Goal: Task Accomplishment & Management: Manage account settings

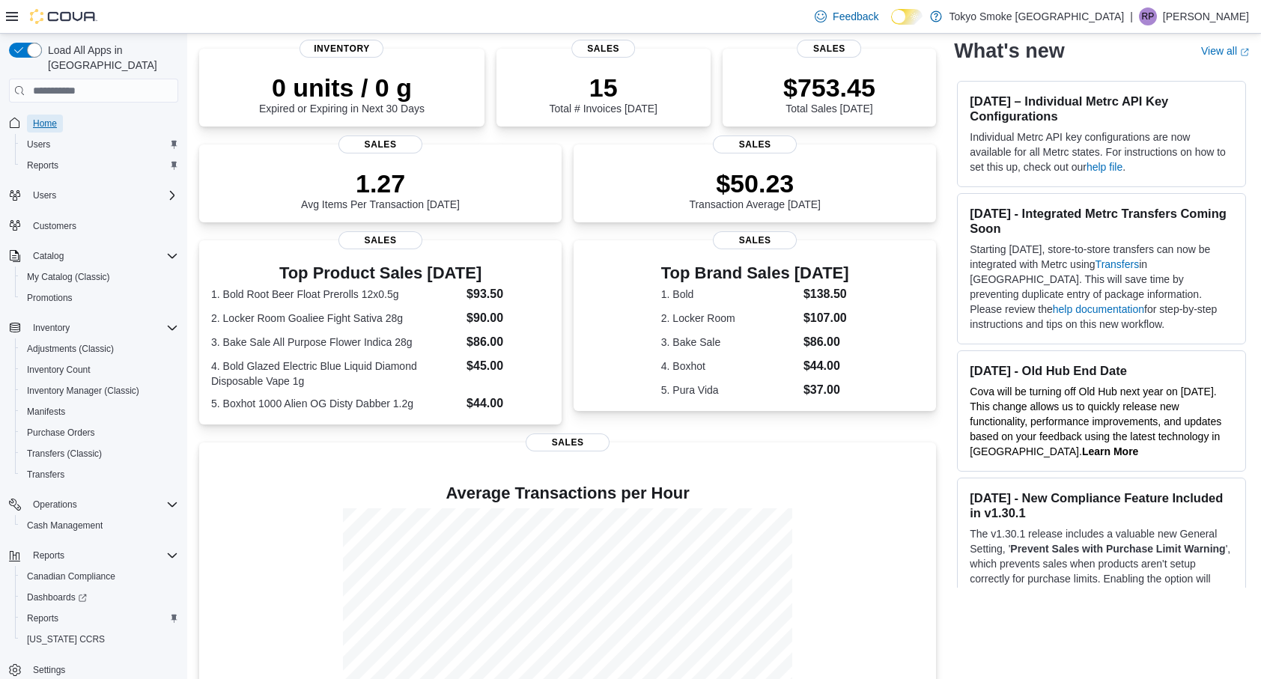
scroll to position [184, 0]
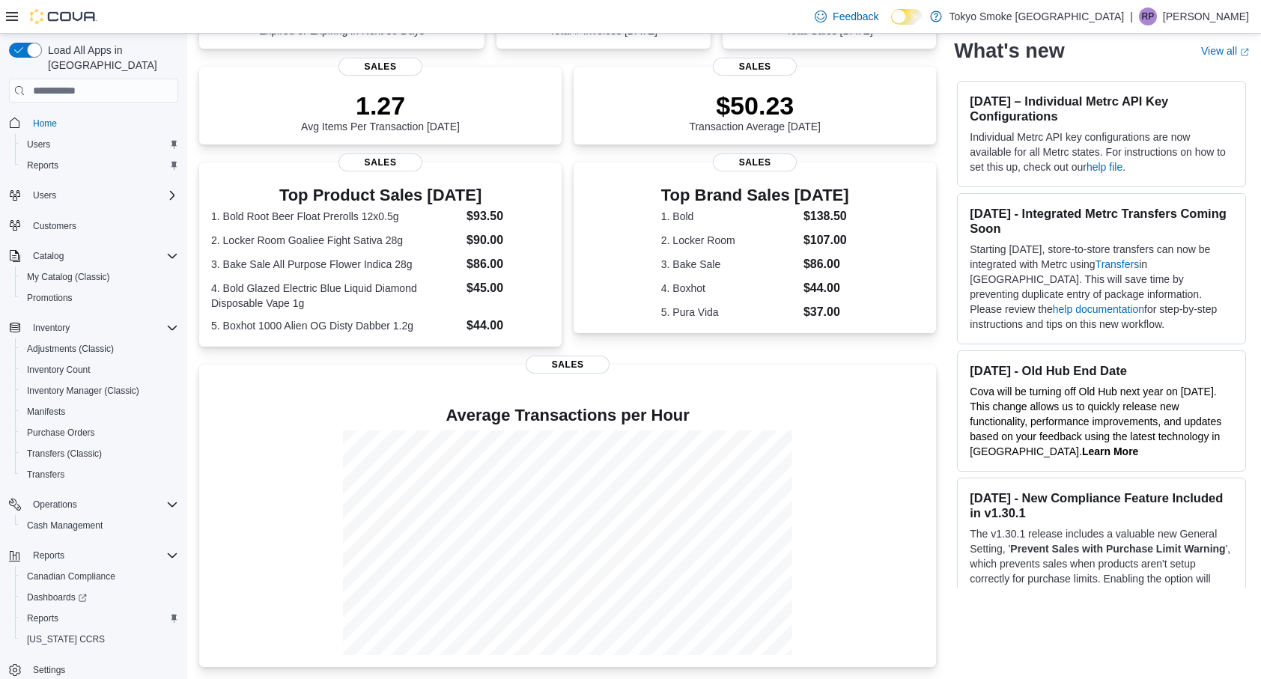
click at [487, 122] on div "1.27 Avg Items Per Transaction Today" at bounding box center [380, 109] width 339 height 48
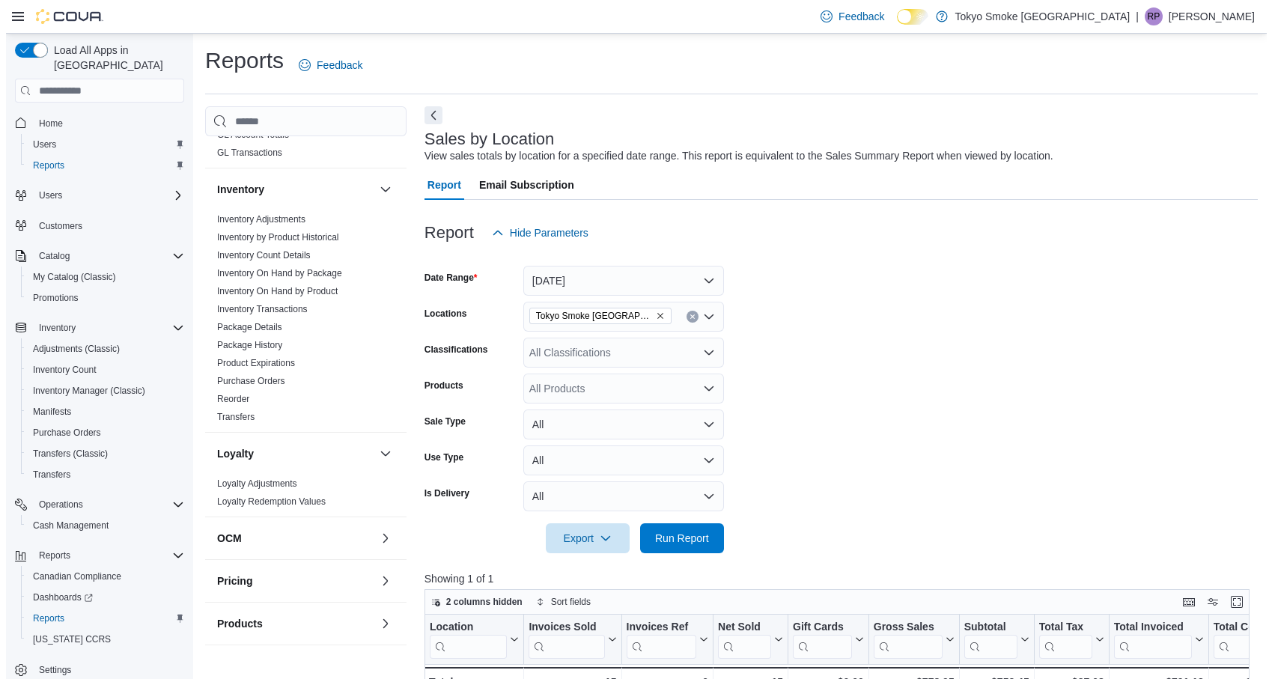
scroll to position [799, 0]
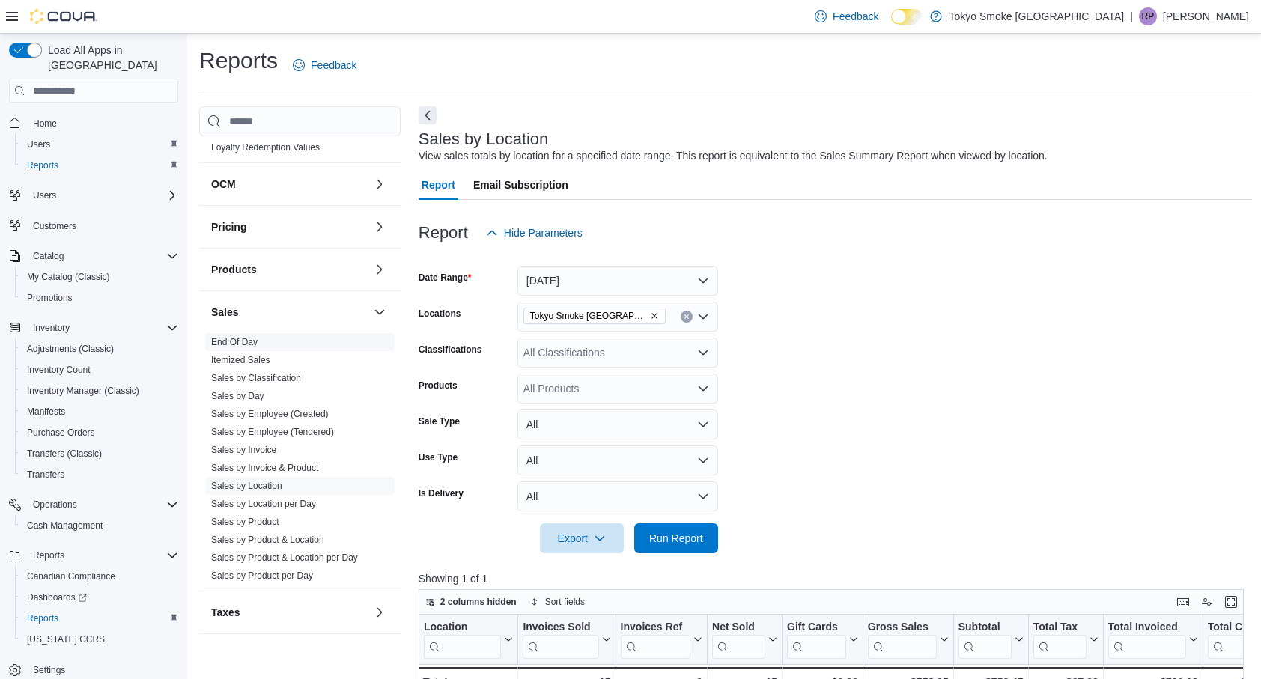
click at [231, 341] on link "End Of Day" at bounding box center [234, 342] width 46 height 10
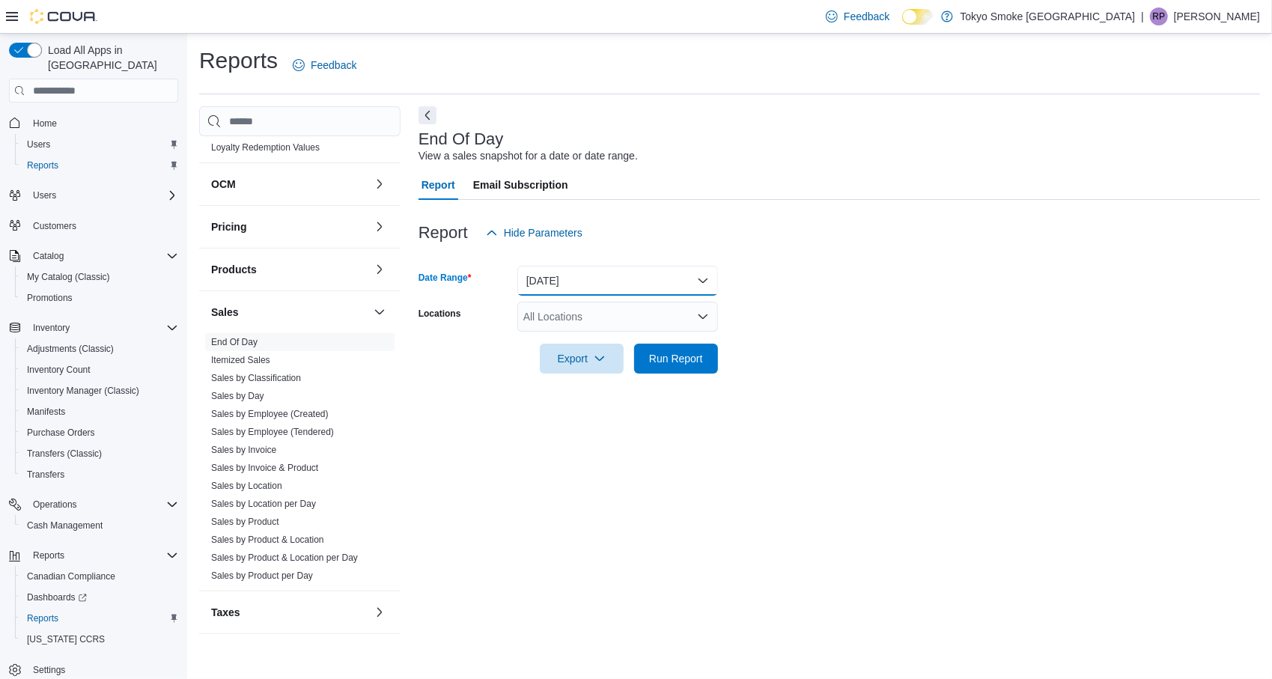
click at [688, 267] on button "Today" at bounding box center [618, 281] width 201 height 30
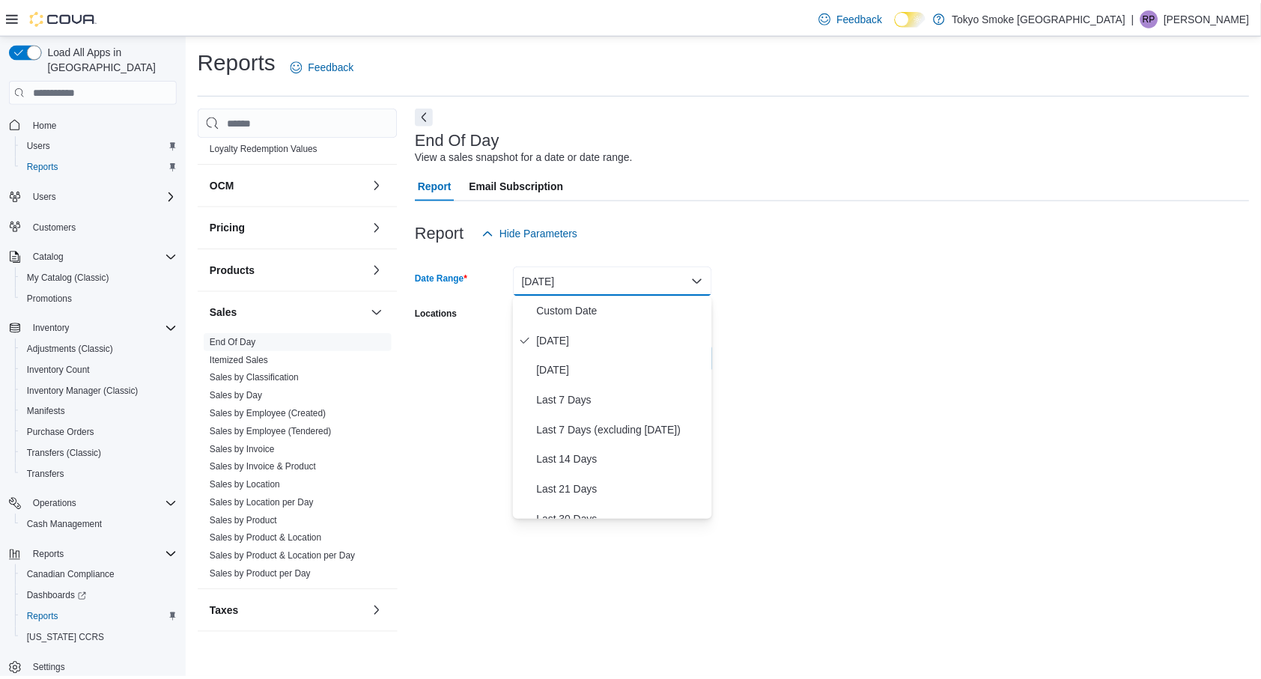
scroll to position [196, 0]
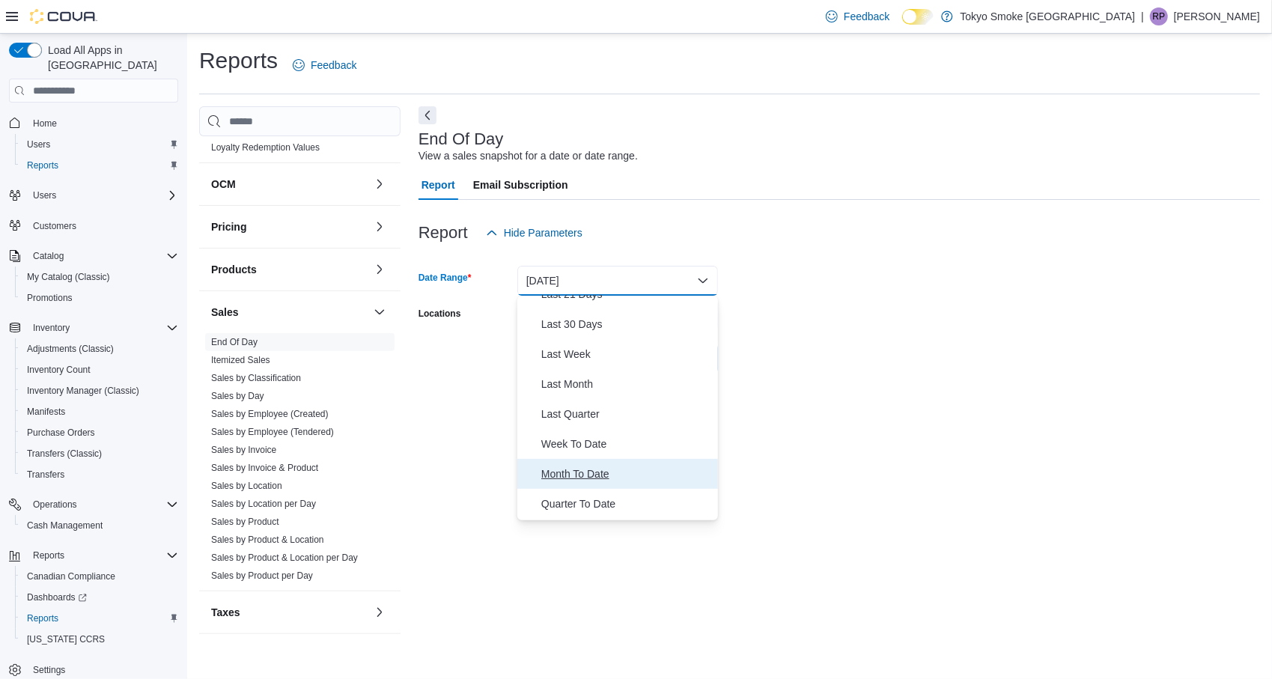
click at [617, 467] on span "Month To Date" at bounding box center [626, 474] width 171 height 18
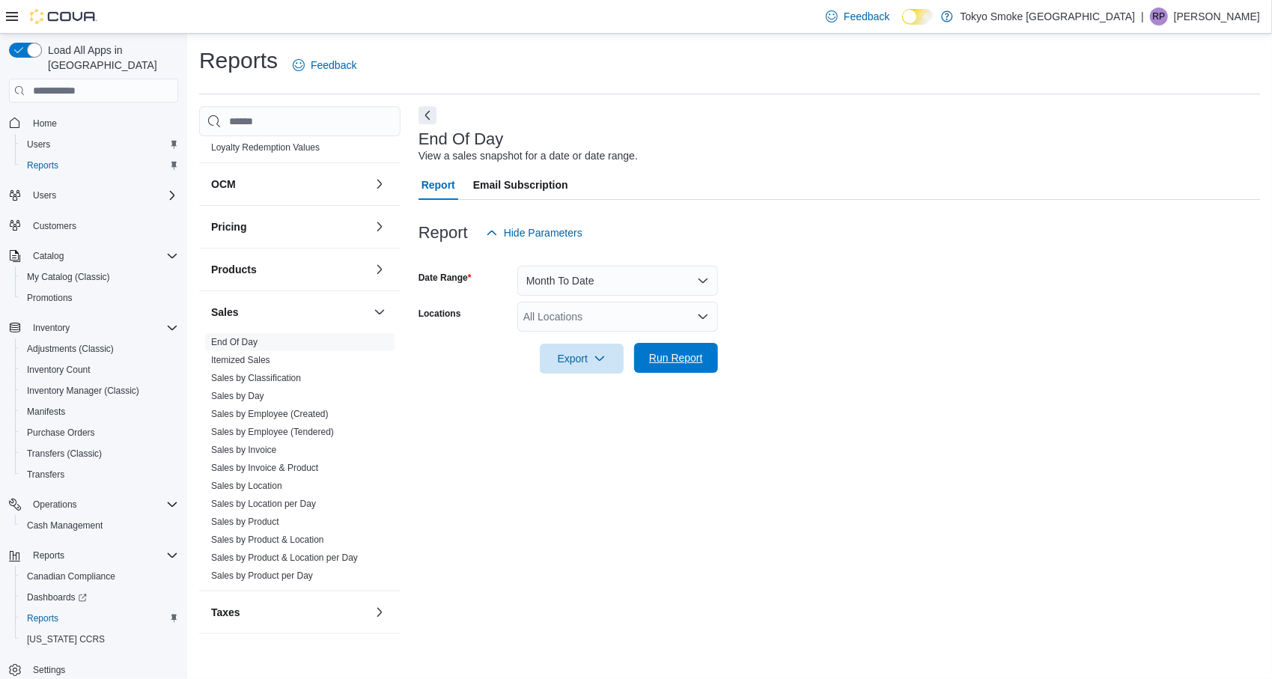
click at [661, 354] on span "Run Report" at bounding box center [676, 358] width 54 height 15
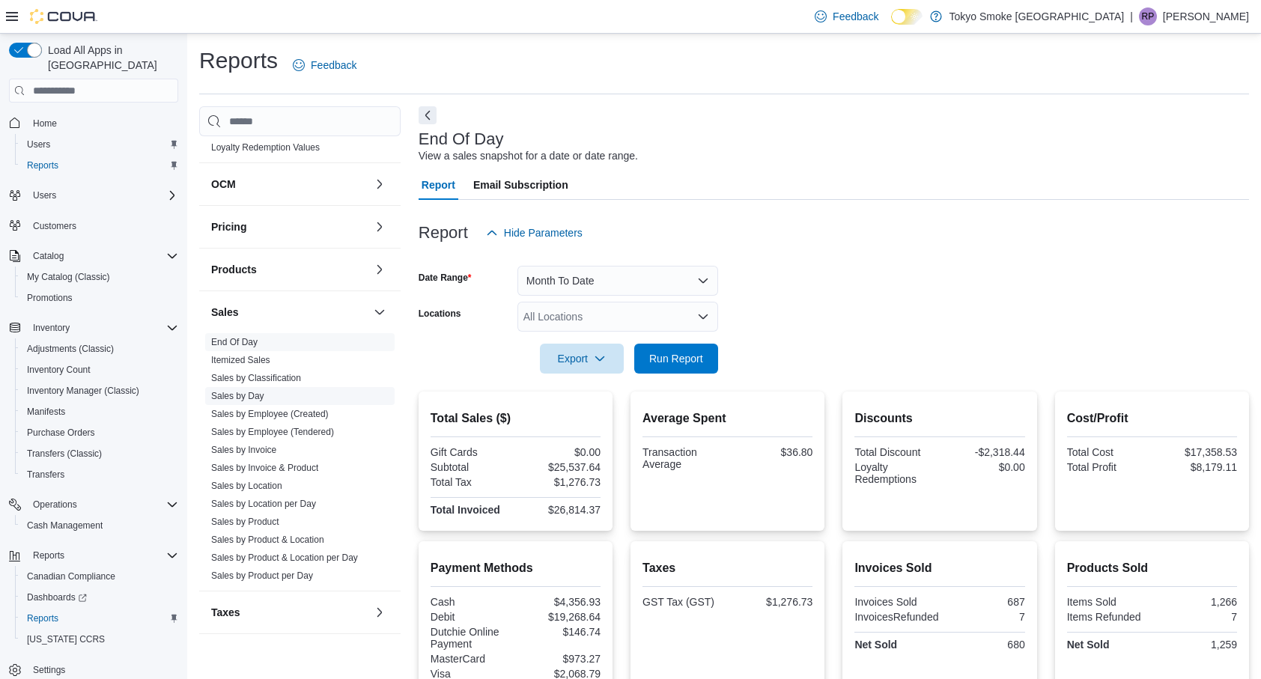
click at [235, 391] on link "Sales by Day" at bounding box center [237, 396] width 53 height 10
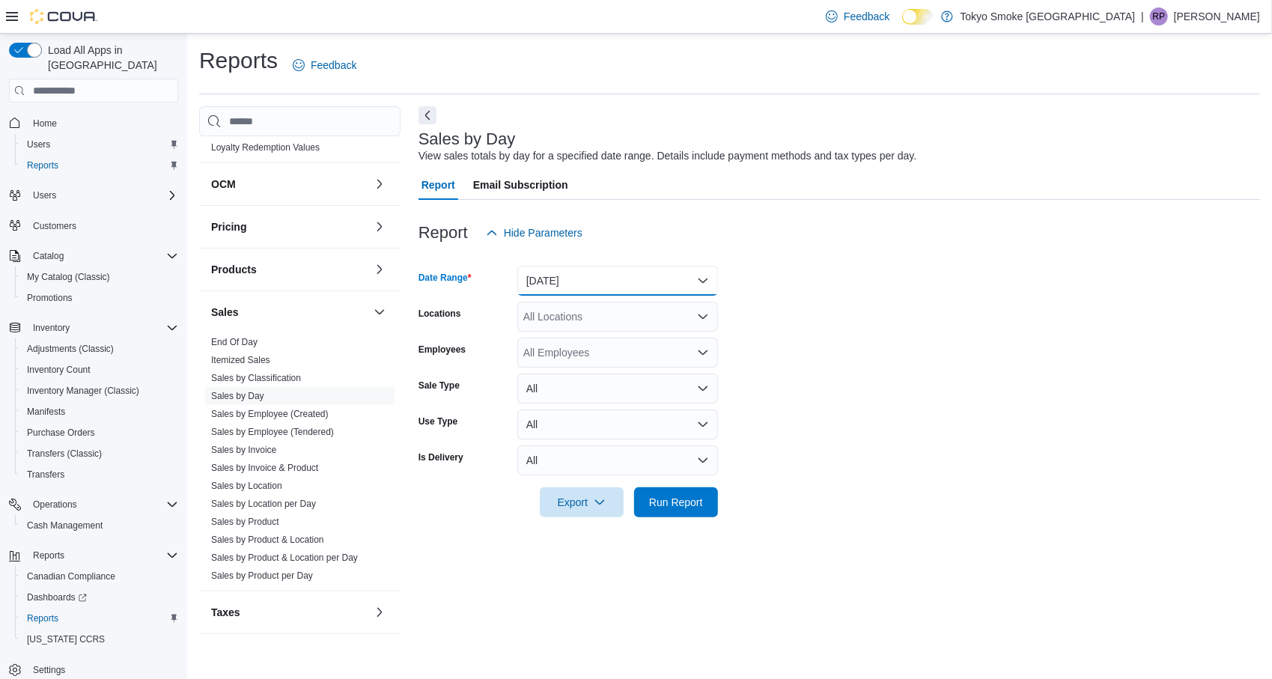
click at [608, 273] on button "Yesterday" at bounding box center [618, 281] width 201 height 30
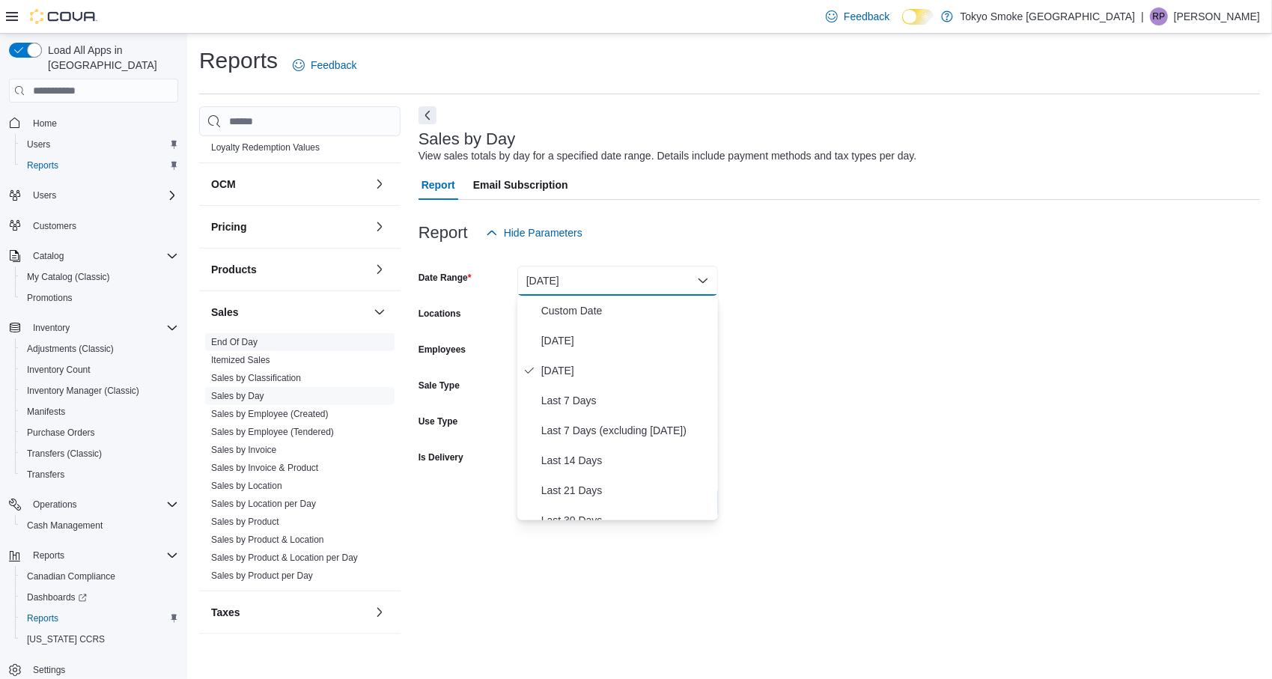
click at [243, 344] on link "End Of Day" at bounding box center [234, 342] width 46 height 10
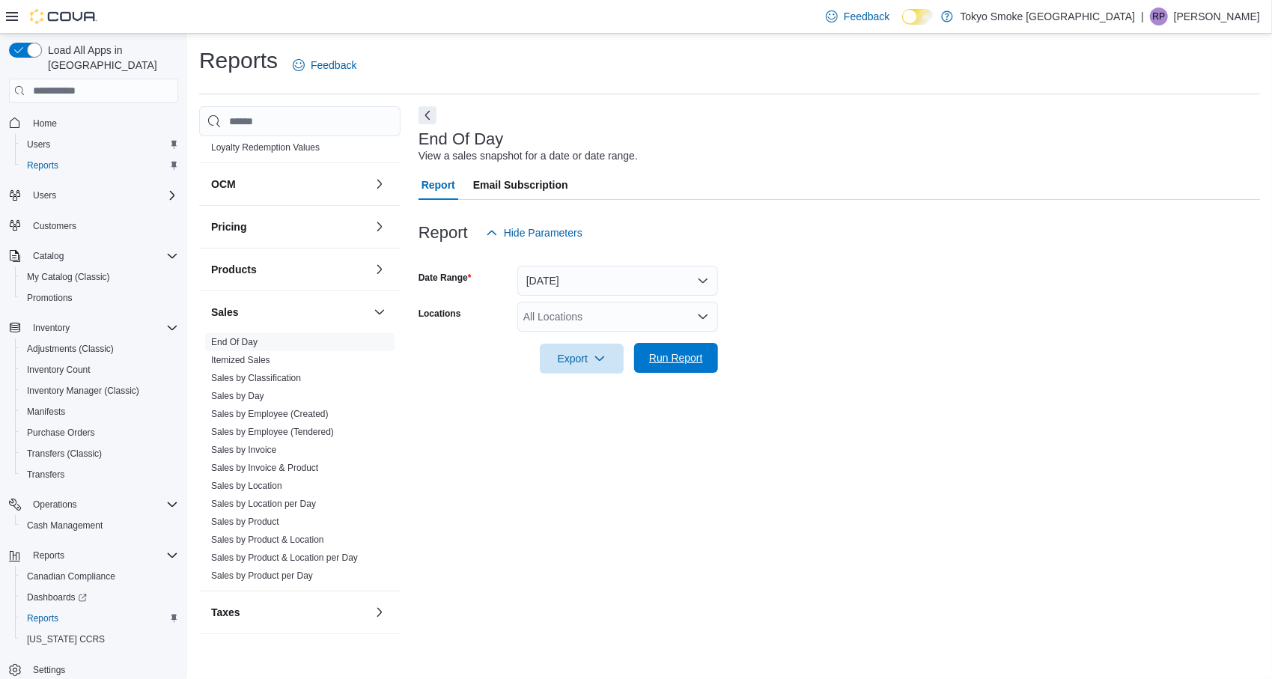
click at [657, 356] on span "Run Report" at bounding box center [676, 358] width 54 height 15
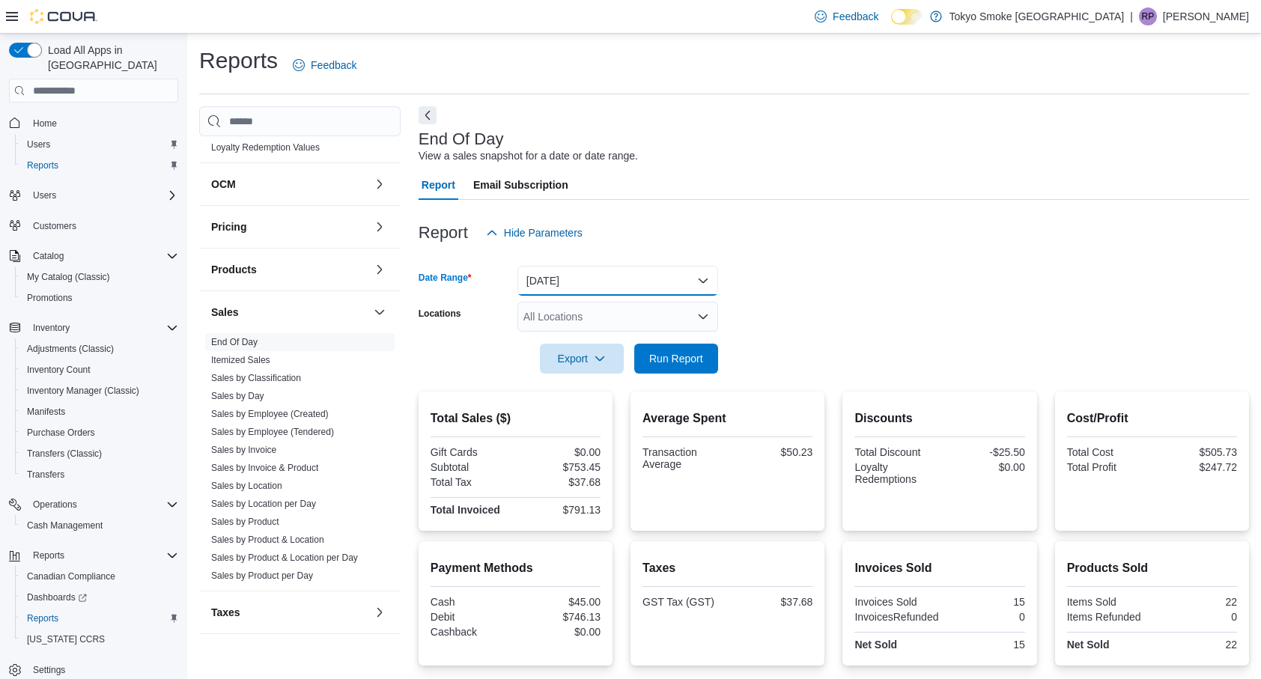
click at [637, 285] on button "Today" at bounding box center [618, 281] width 201 height 30
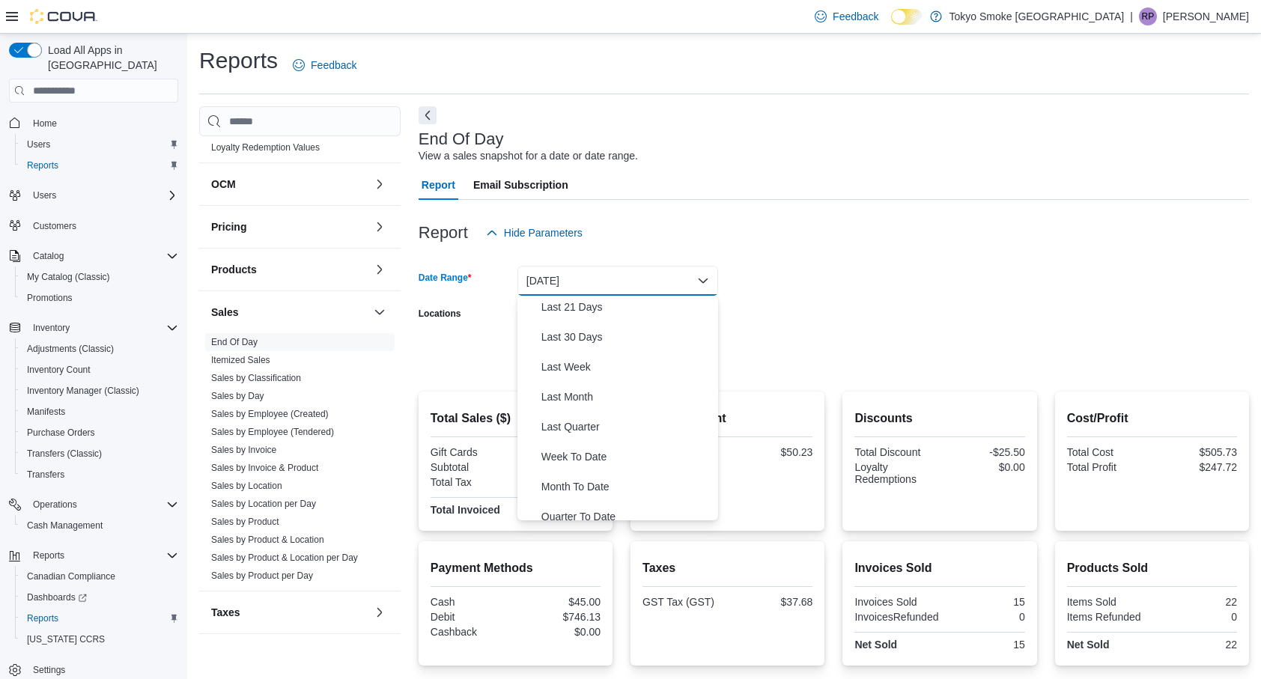
scroll to position [196, 0]
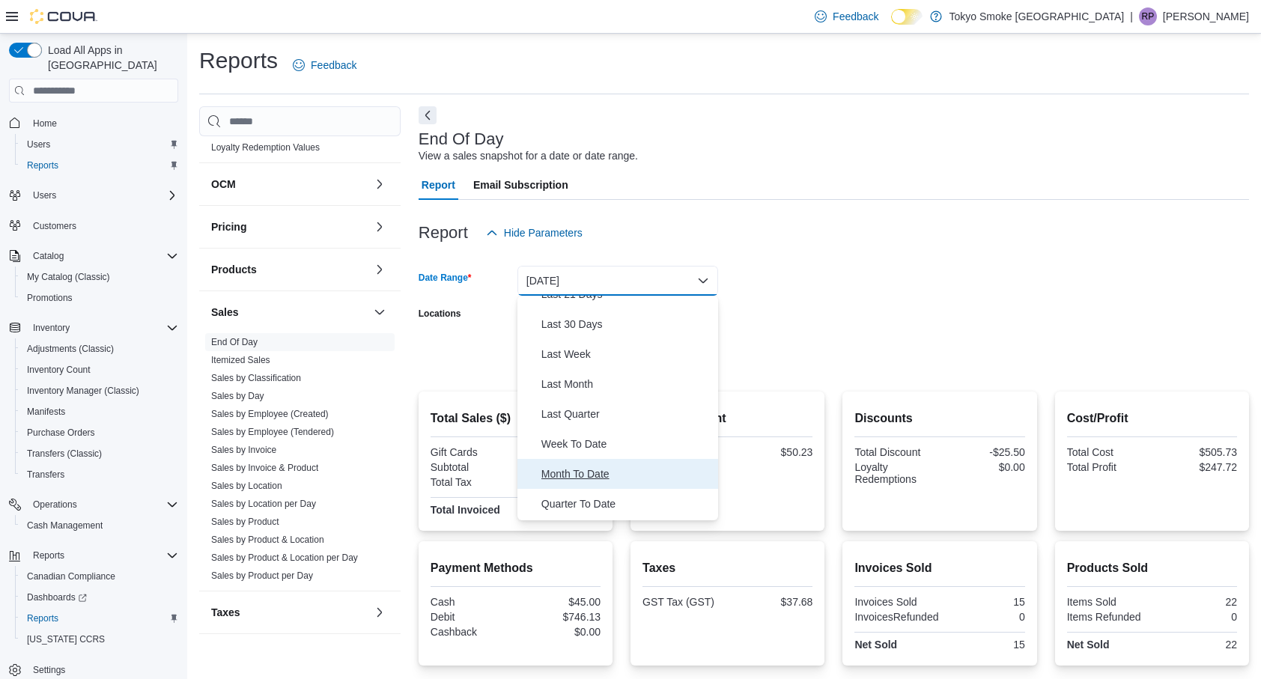
click at [562, 463] on button "Month To Date" at bounding box center [618, 474] width 201 height 30
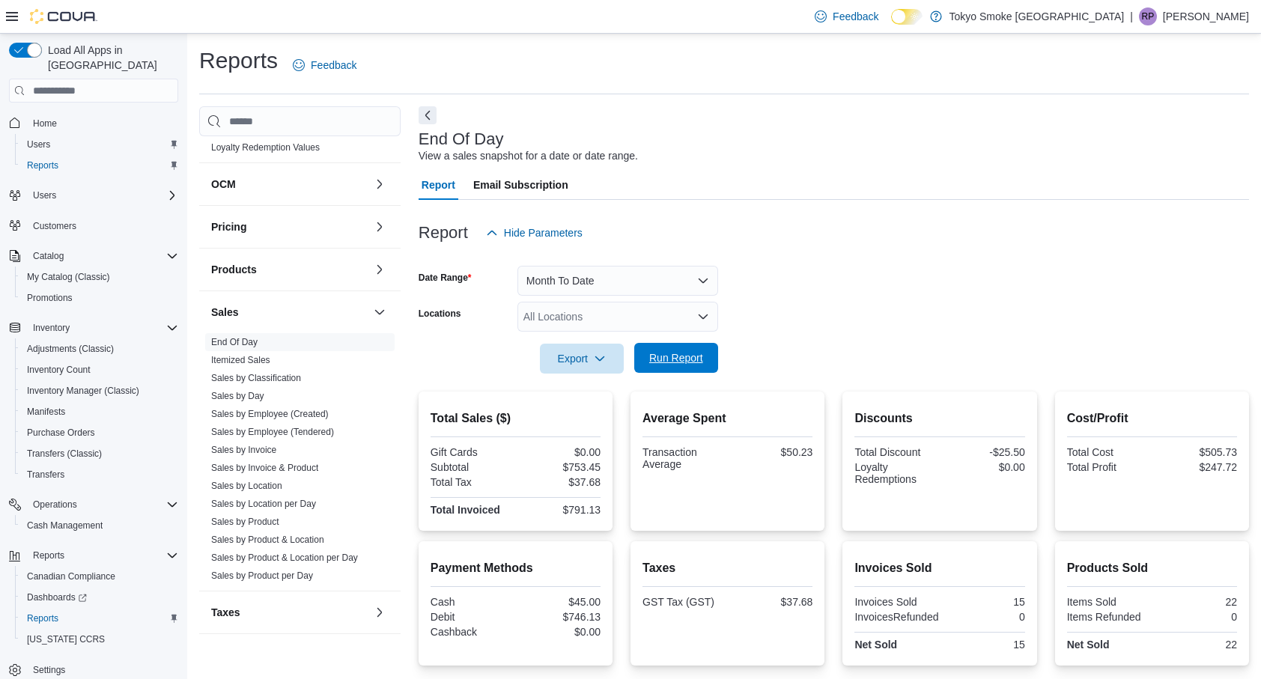
click at [663, 349] on span "Run Report" at bounding box center [676, 358] width 66 height 30
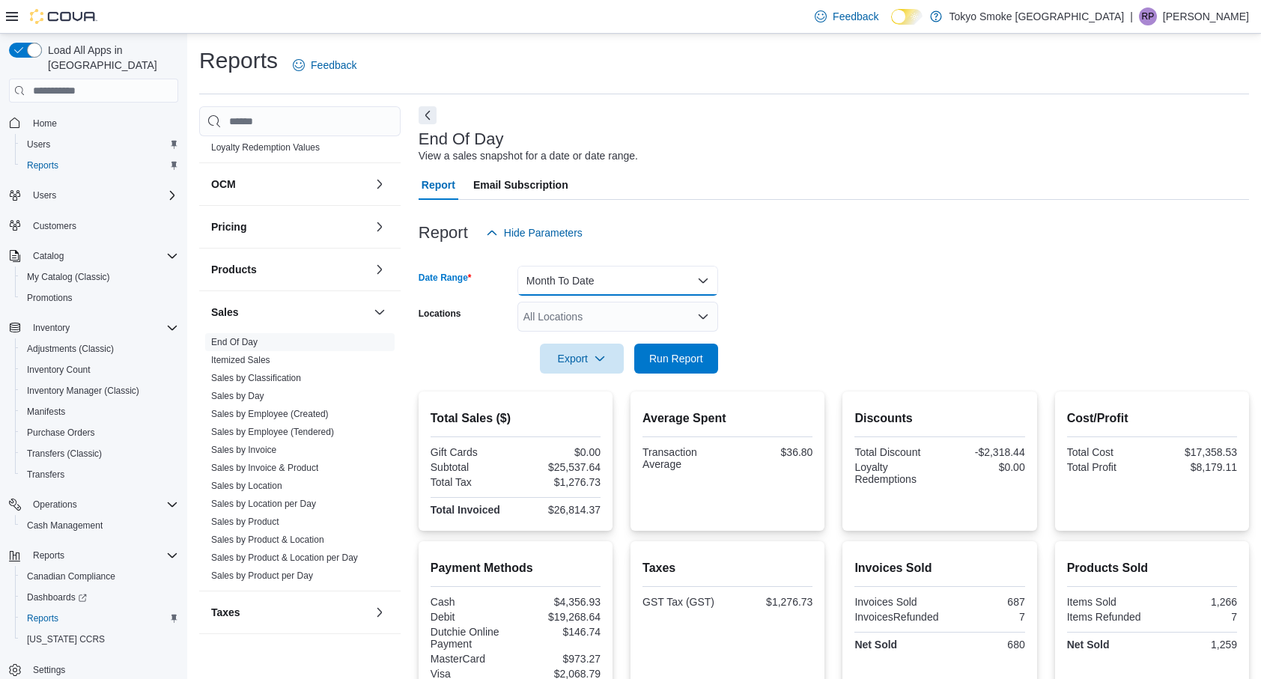
click at [662, 276] on button "Month To Date" at bounding box center [618, 281] width 201 height 30
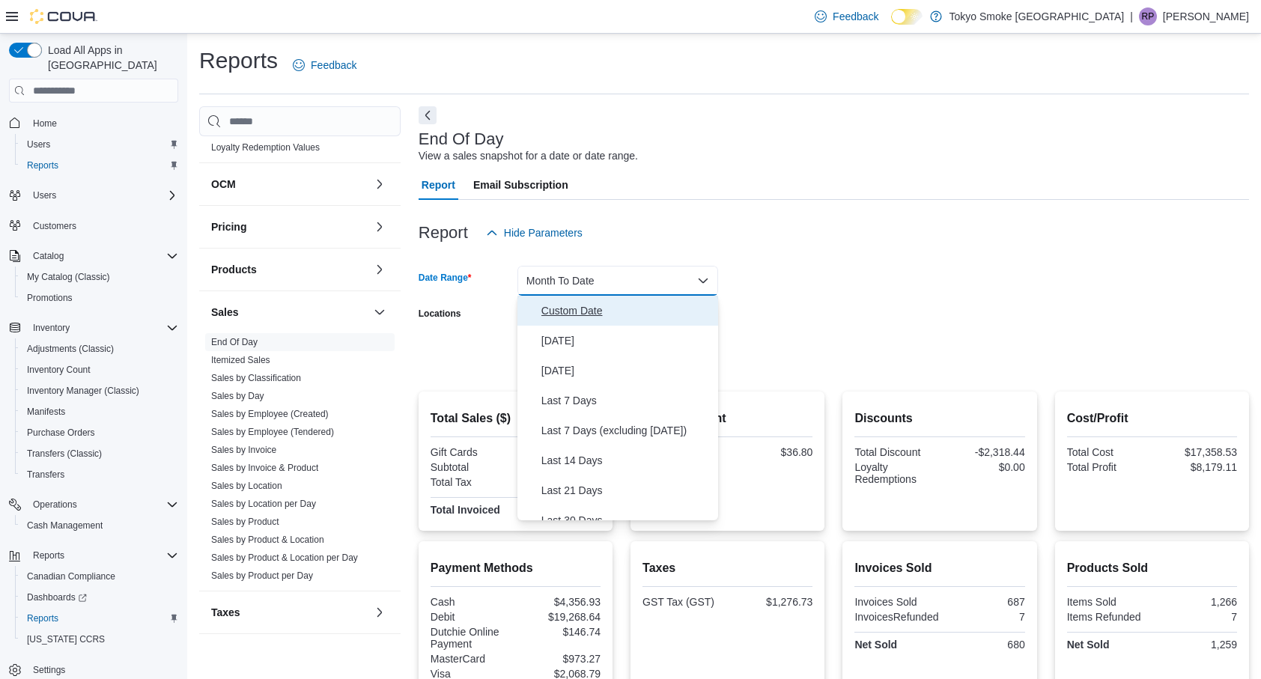
click at [536, 309] on button "Custom Date" at bounding box center [618, 311] width 201 height 30
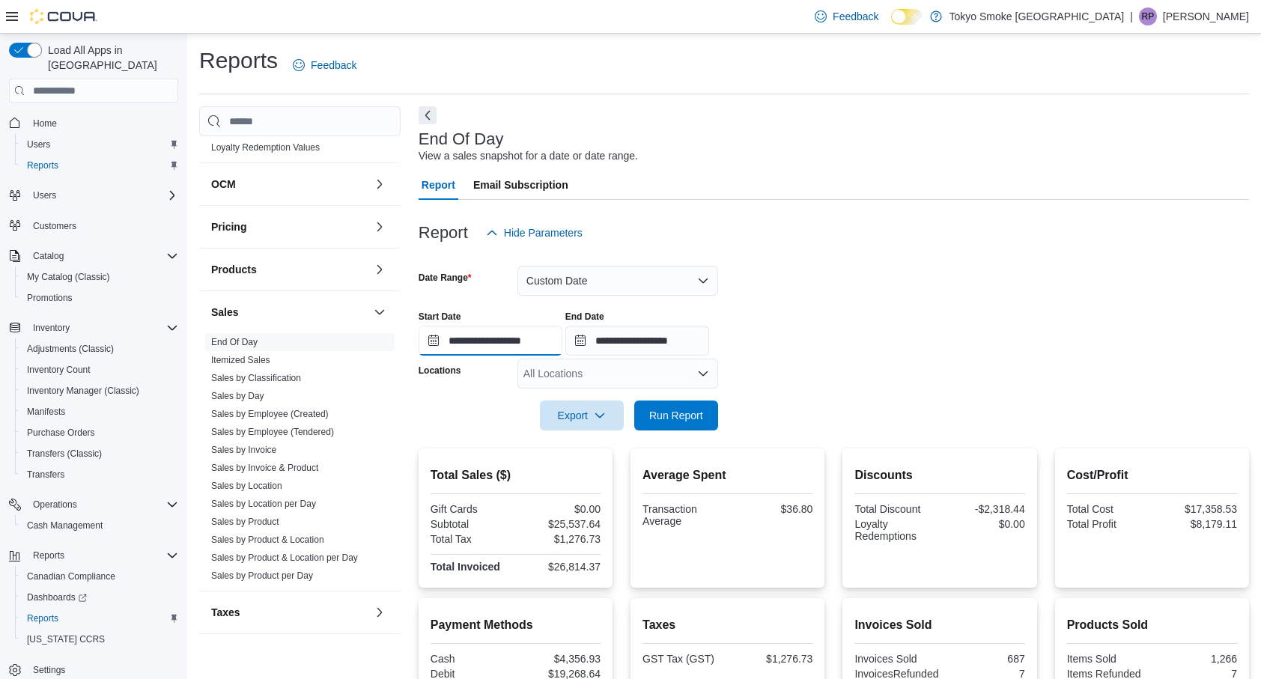
click at [431, 348] on input "**********" at bounding box center [491, 341] width 144 height 30
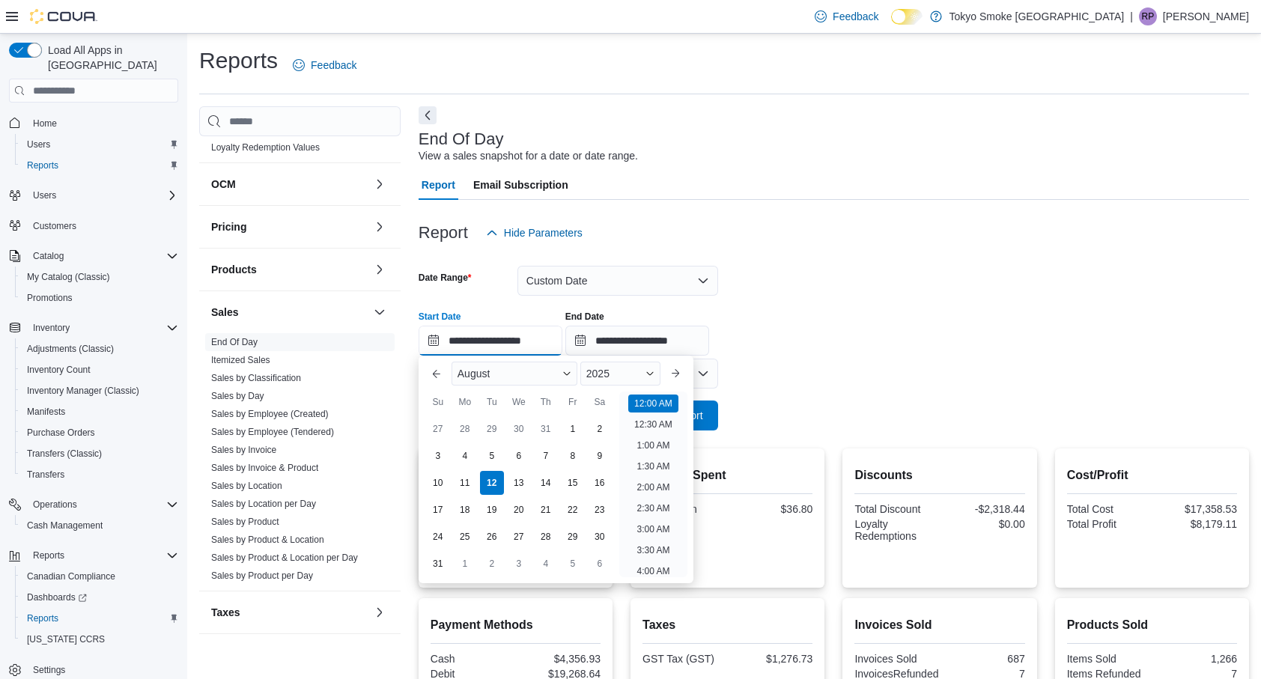
scroll to position [46, 0]
click at [500, 380] on div "August" at bounding box center [515, 374] width 126 height 24
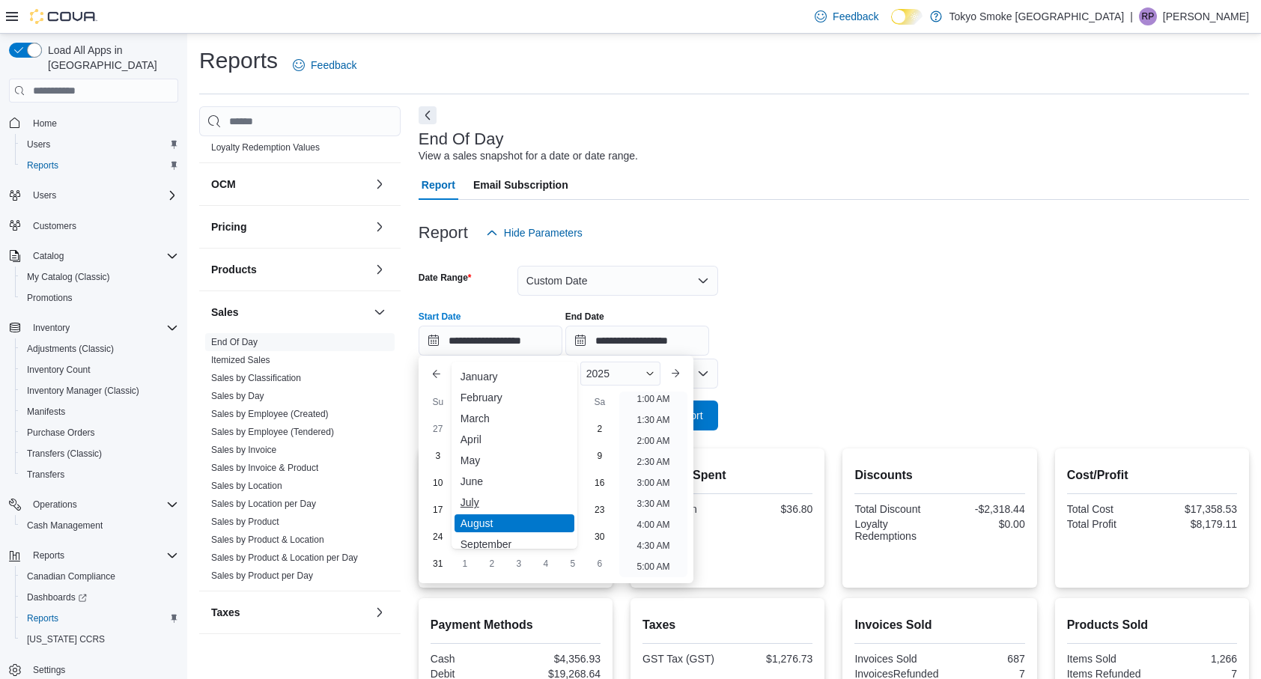
click at [482, 510] on div "July" at bounding box center [515, 503] width 120 height 18
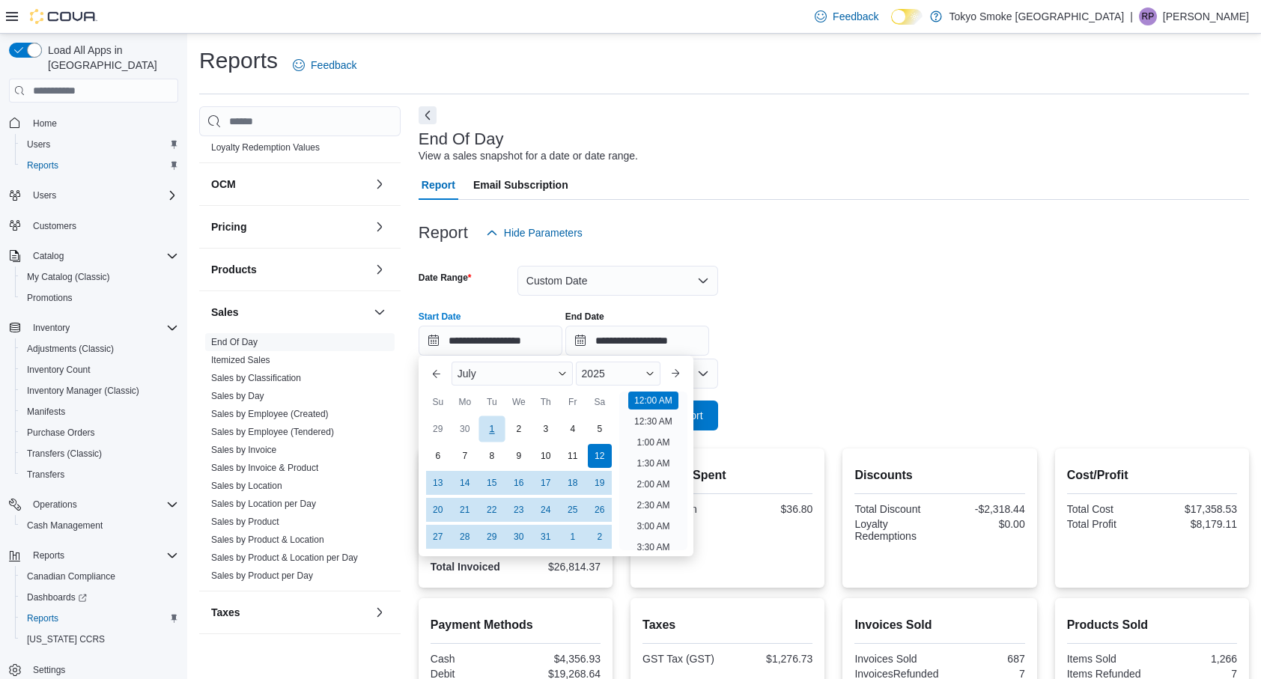
click at [491, 429] on div "1" at bounding box center [492, 429] width 26 height 26
type input "**********"
click at [593, 345] on input "**********" at bounding box center [637, 341] width 144 height 30
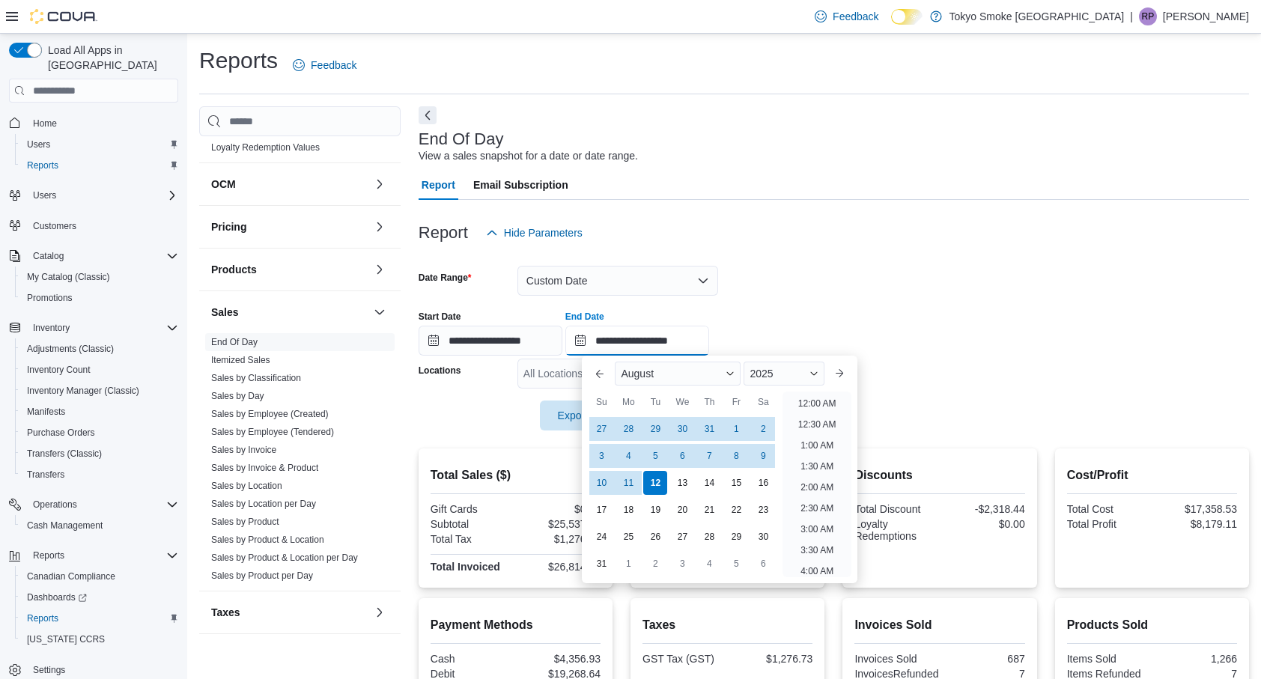
scroll to position [824, 0]
click at [671, 373] on div "August" at bounding box center [678, 374] width 126 height 24
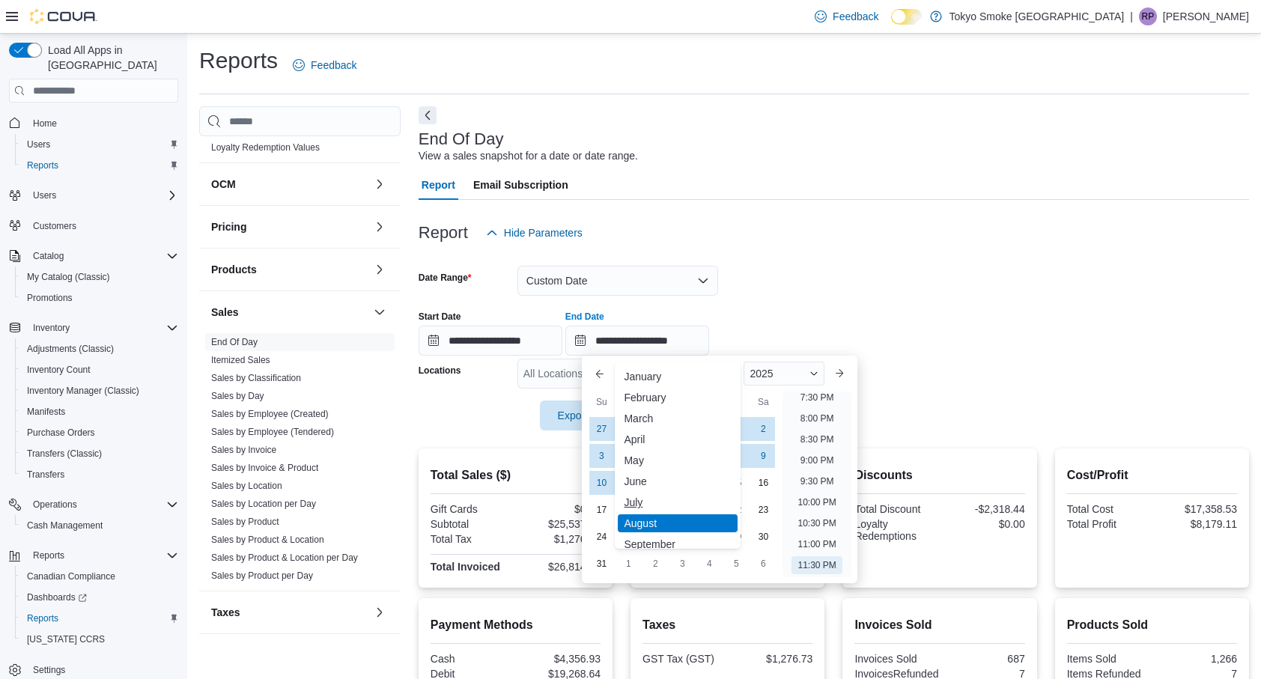
click at [627, 510] on div "July" at bounding box center [678, 503] width 120 height 18
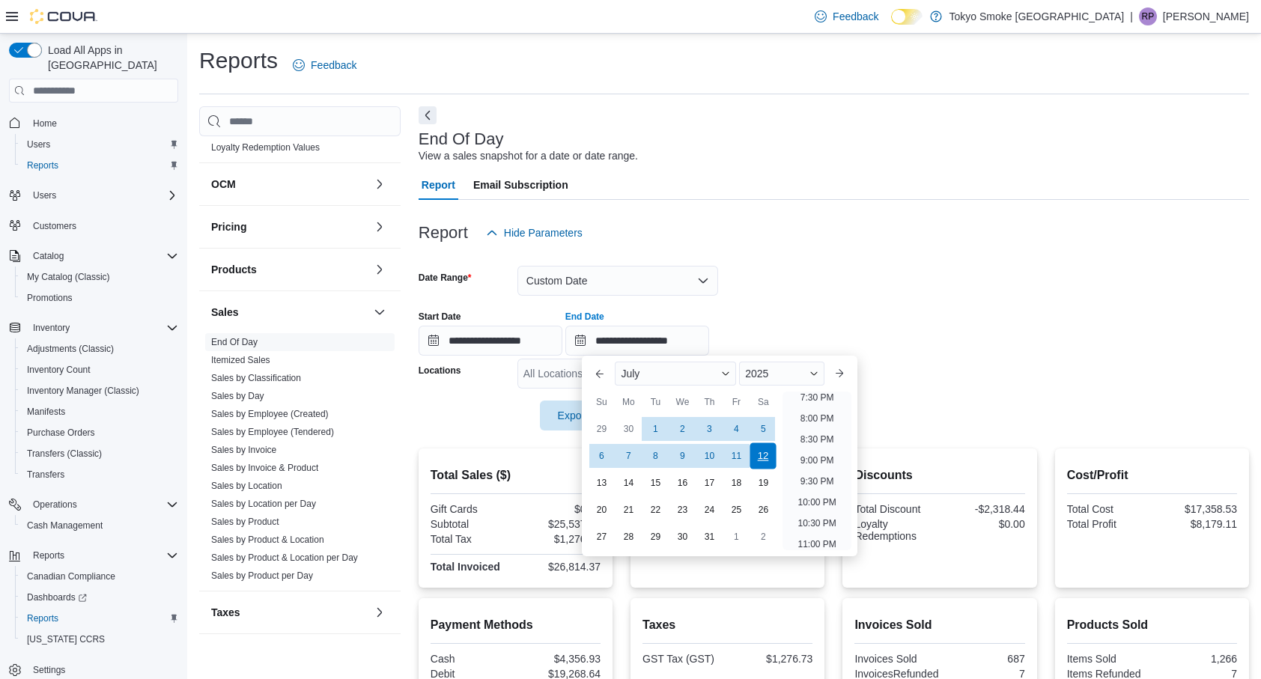
click at [763, 456] on div "12" at bounding box center [763, 456] width 26 height 26
click at [807, 538] on li "11:30 PM" at bounding box center [817, 539] width 50 height 18
type input "**********"
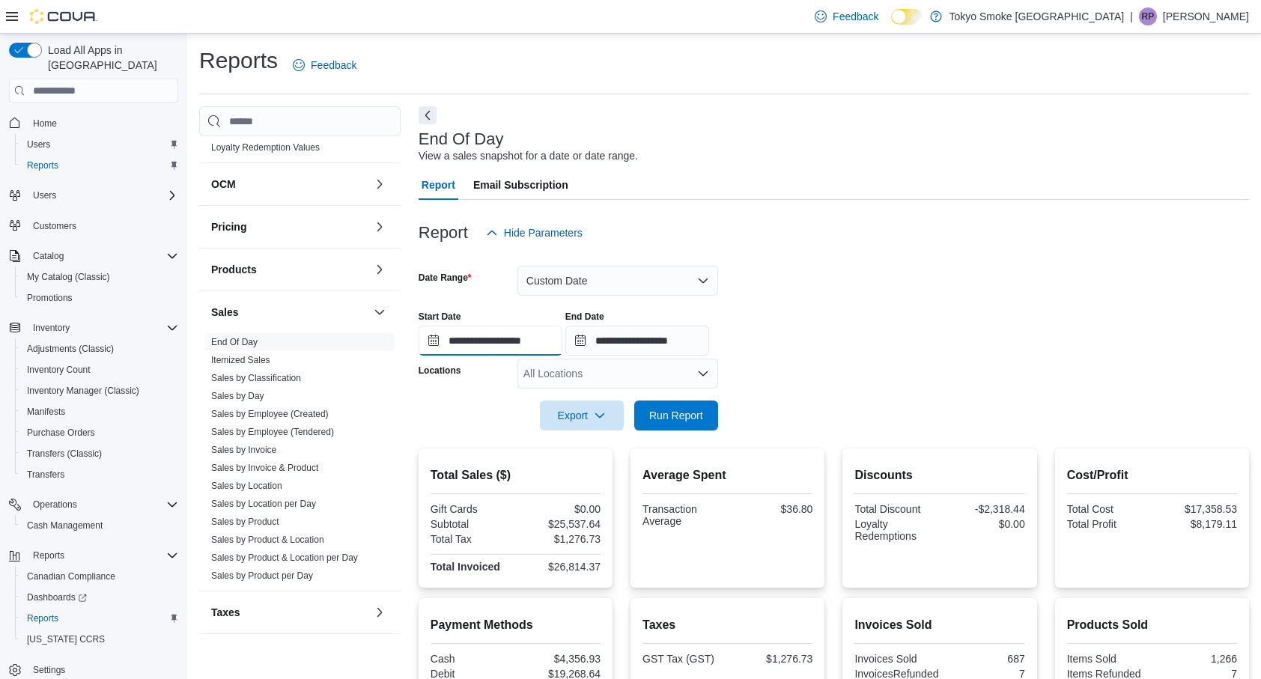
click at [533, 345] on input "**********" at bounding box center [491, 341] width 144 height 30
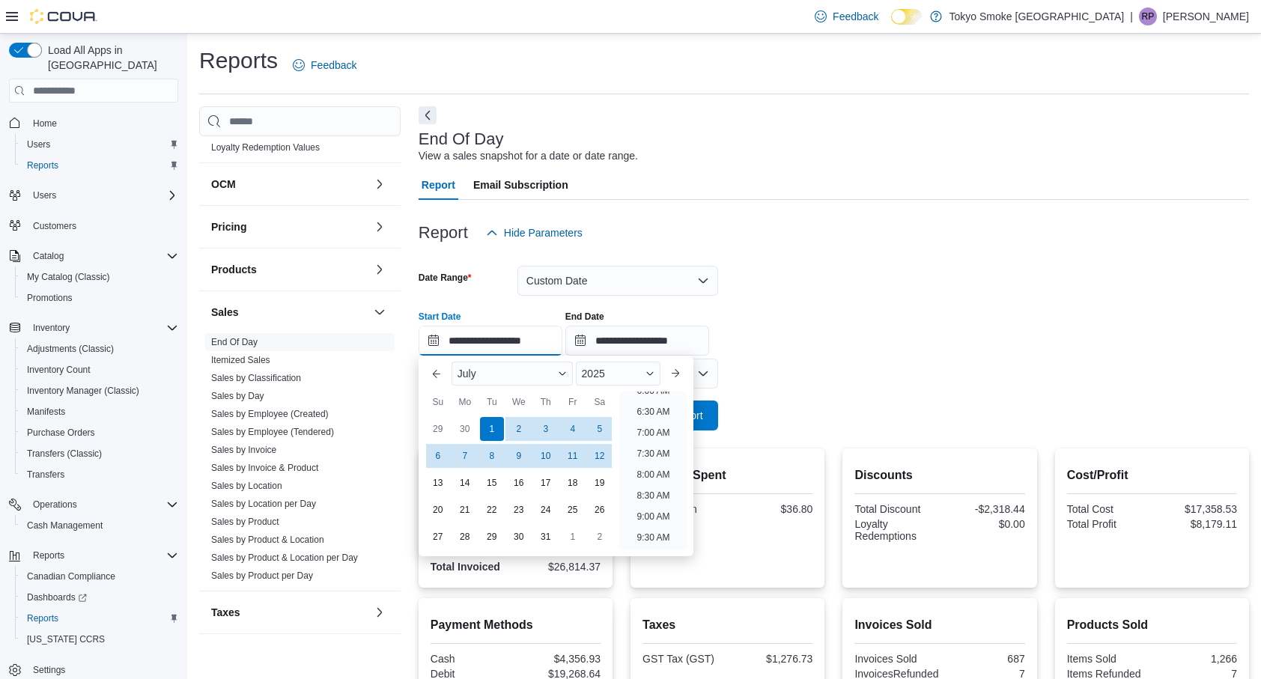
scroll to position [259, 0]
click at [645, 526] on li "9:00 AM" at bounding box center [653, 522] width 45 height 18
type input "**********"
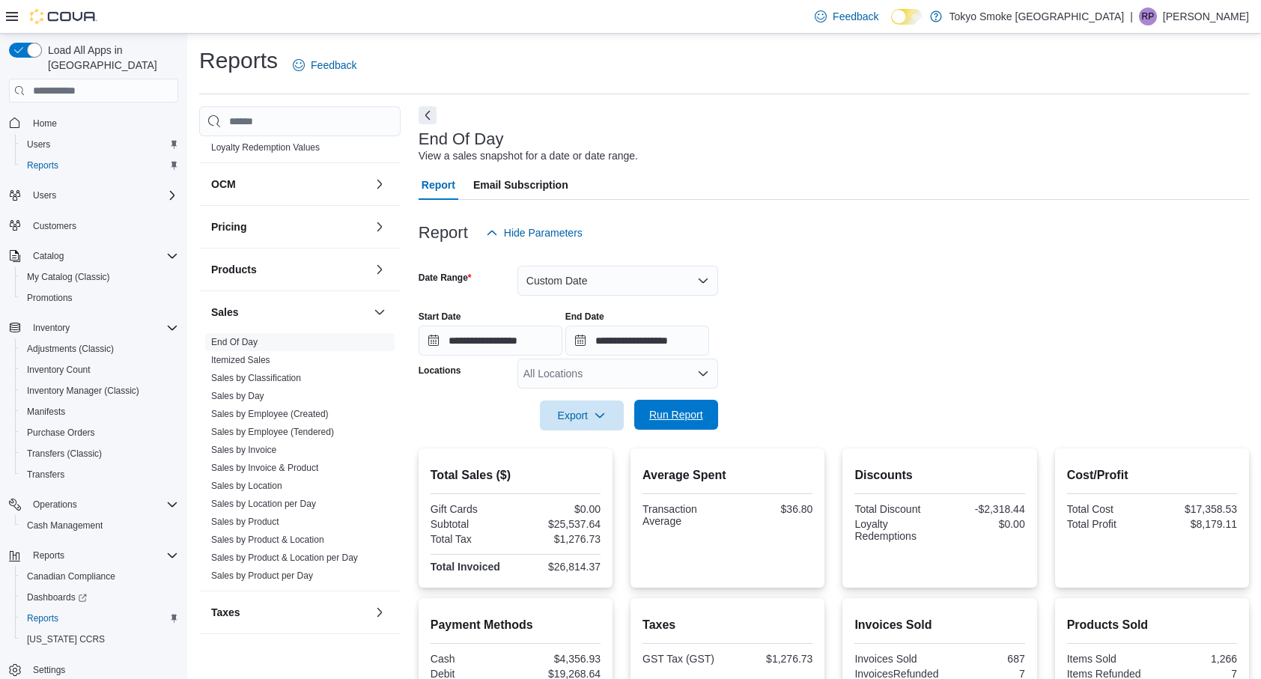
click at [649, 426] on span "Run Report" at bounding box center [676, 415] width 66 height 30
click at [246, 339] on link "End Of Day" at bounding box center [234, 342] width 46 height 10
click at [237, 340] on link "End Of Day" at bounding box center [234, 342] width 46 height 10
click at [248, 355] on link "Itemized Sales" at bounding box center [240, 360] width 59 height 10
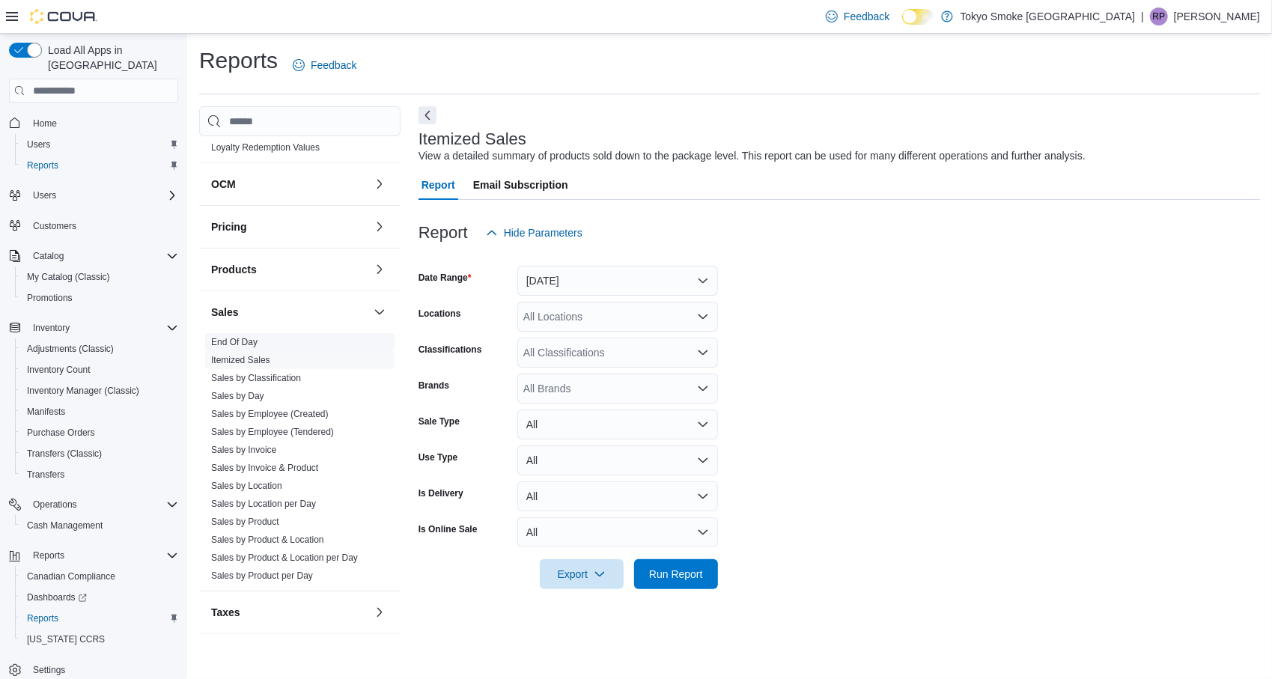
click at [230, 337] on link "End Of Day" at bounding box center [234, 342] width 46 height 10
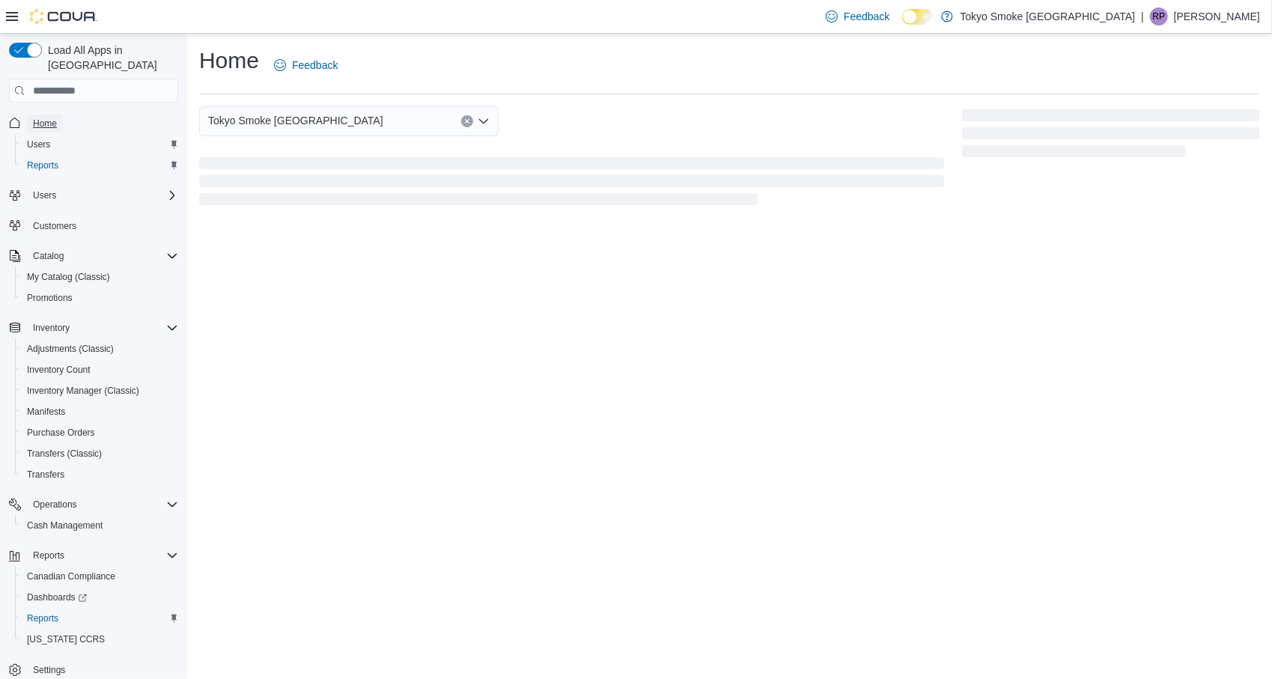
click at [47, 118] on span "Home" at bounding box center [45, 124] width 24 height 12
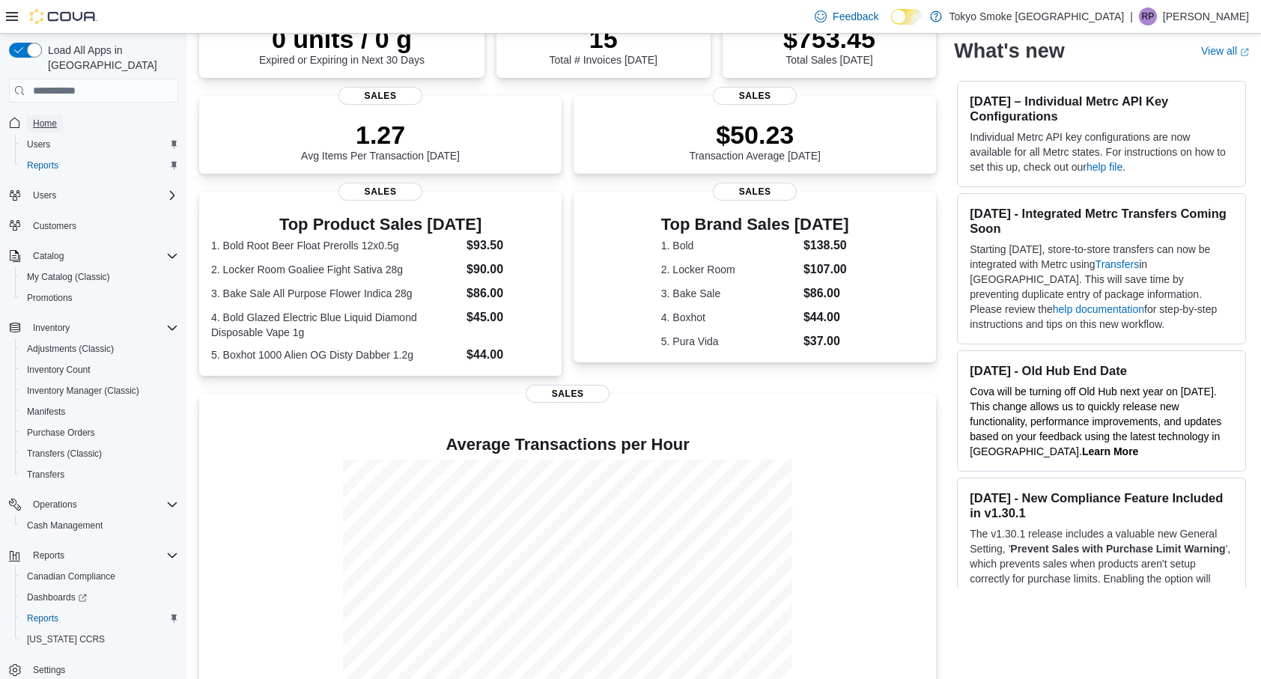
scroll to position [184, 0]
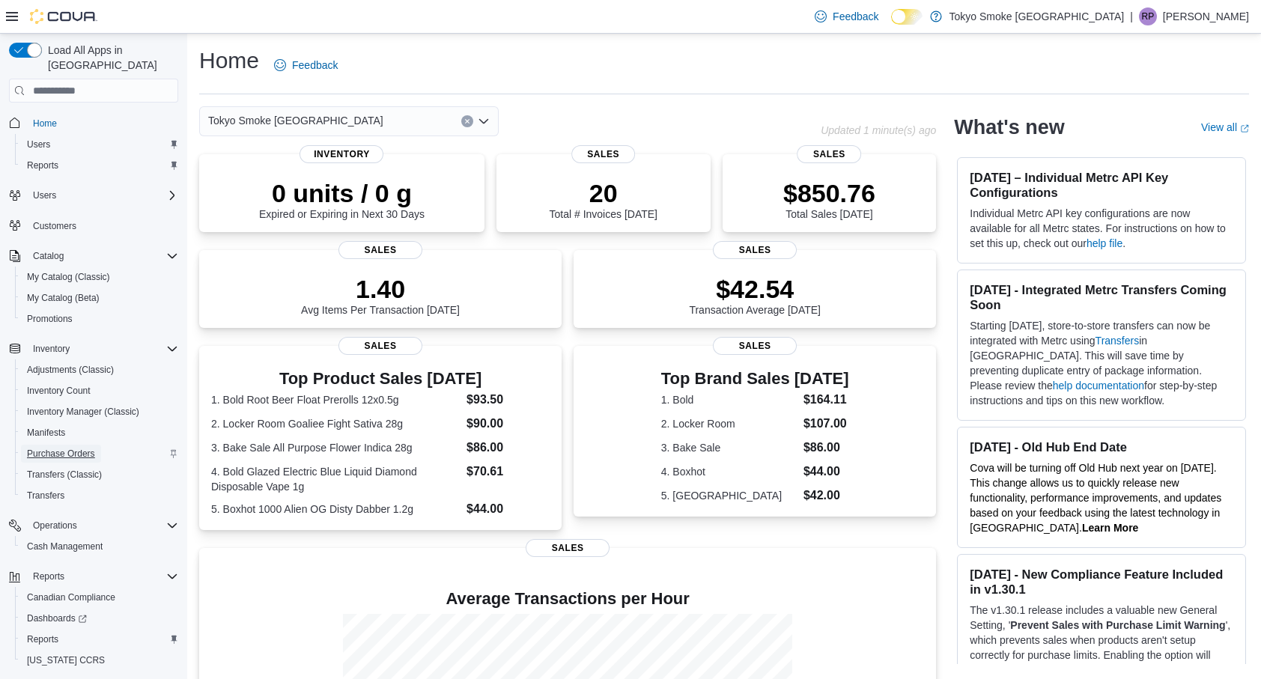
click at [82, 448] on span "Purchase Orders" at bounding box center [61, 454] width 68 height 12
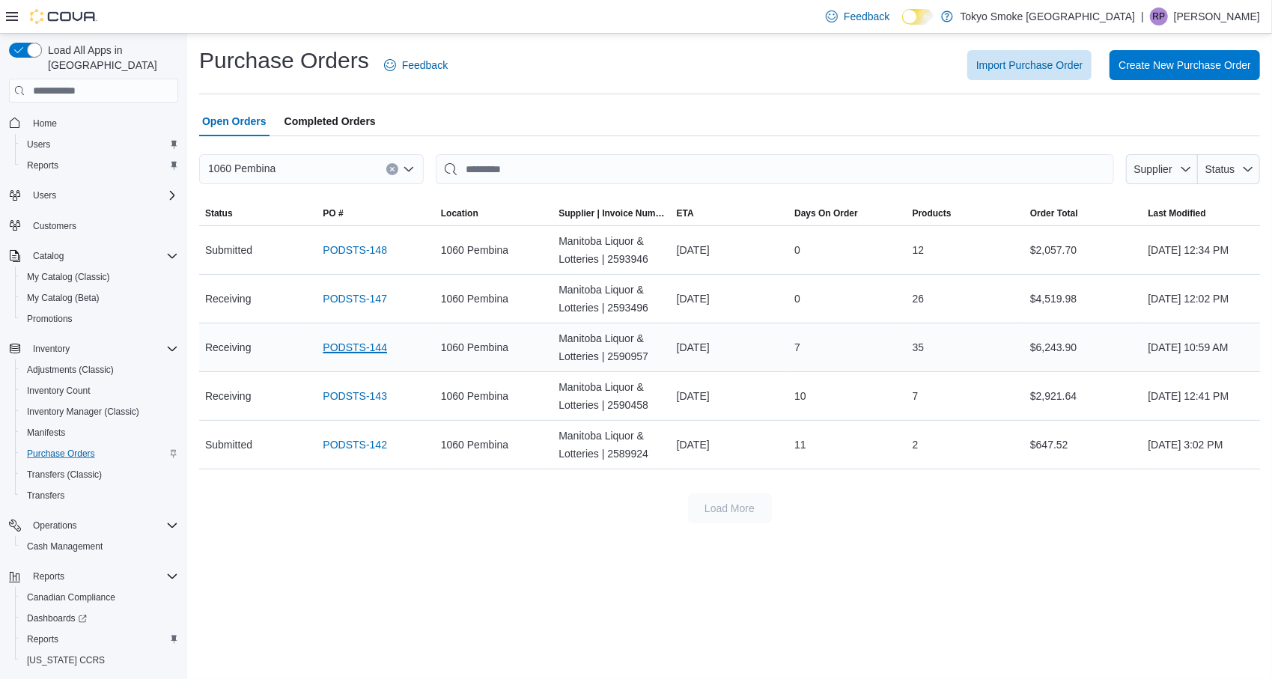
click at [378, 355] on link "PODSTS-144" at bounding box center [355, 348] width 64 height 18
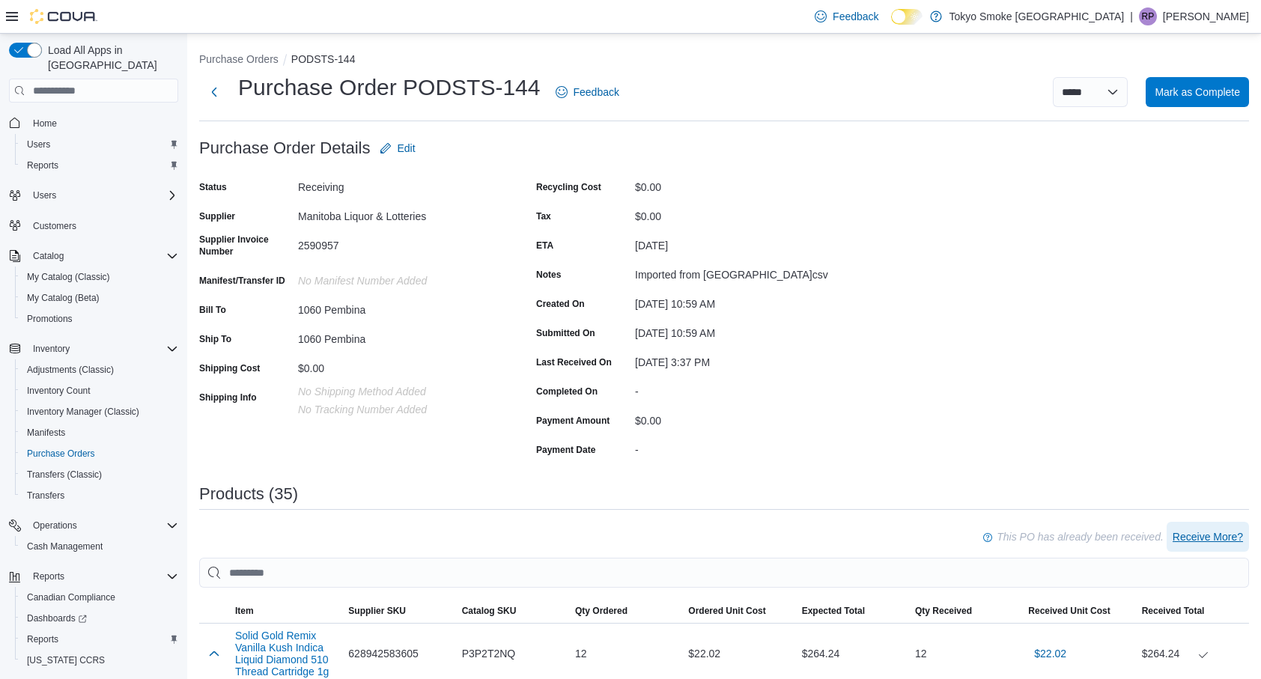
click at [1238, 544] on span "Receive More?" at bounding box center [1208, 537] width 70 height 15
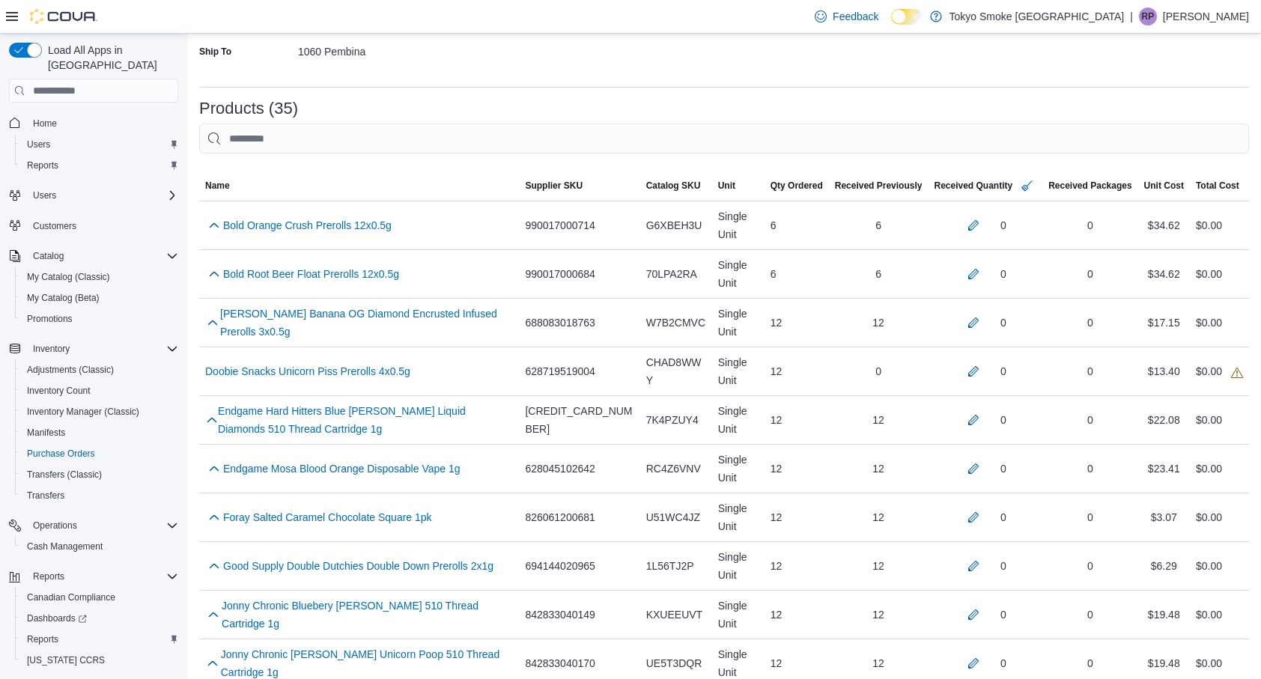
scroll to position [265, 0]
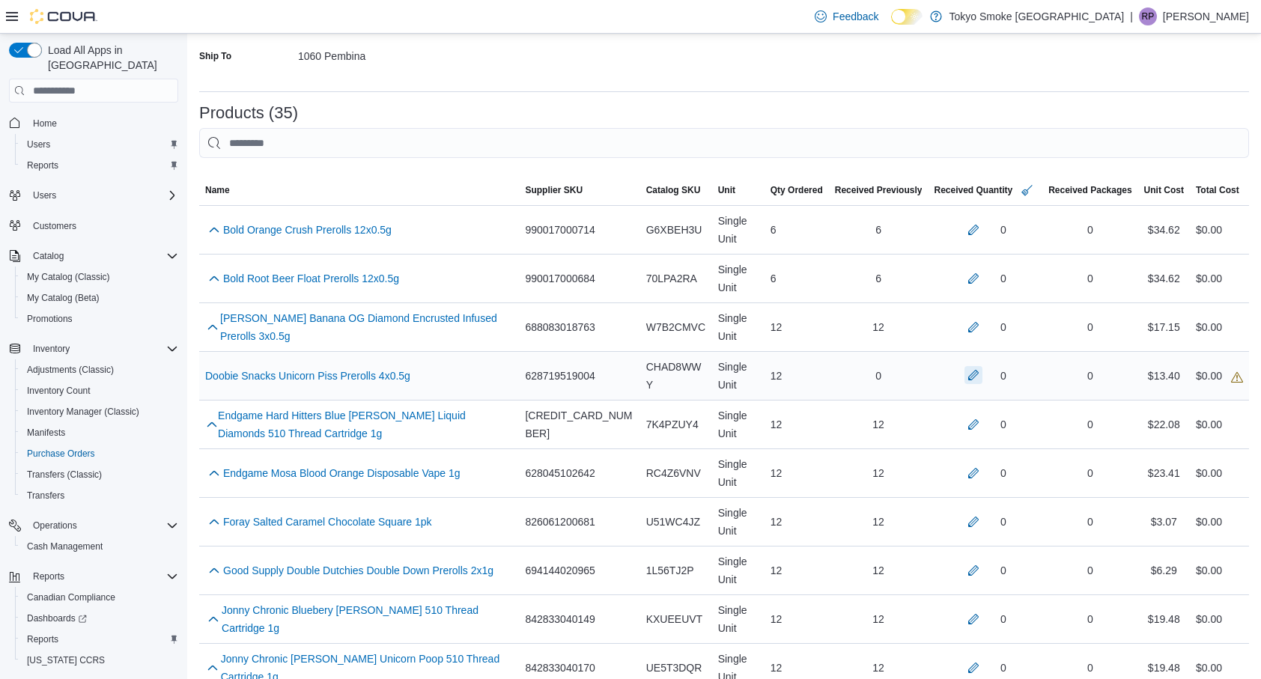
click at [983, 377] on button "button" at bounding box center [974, 375] width 18 height 18
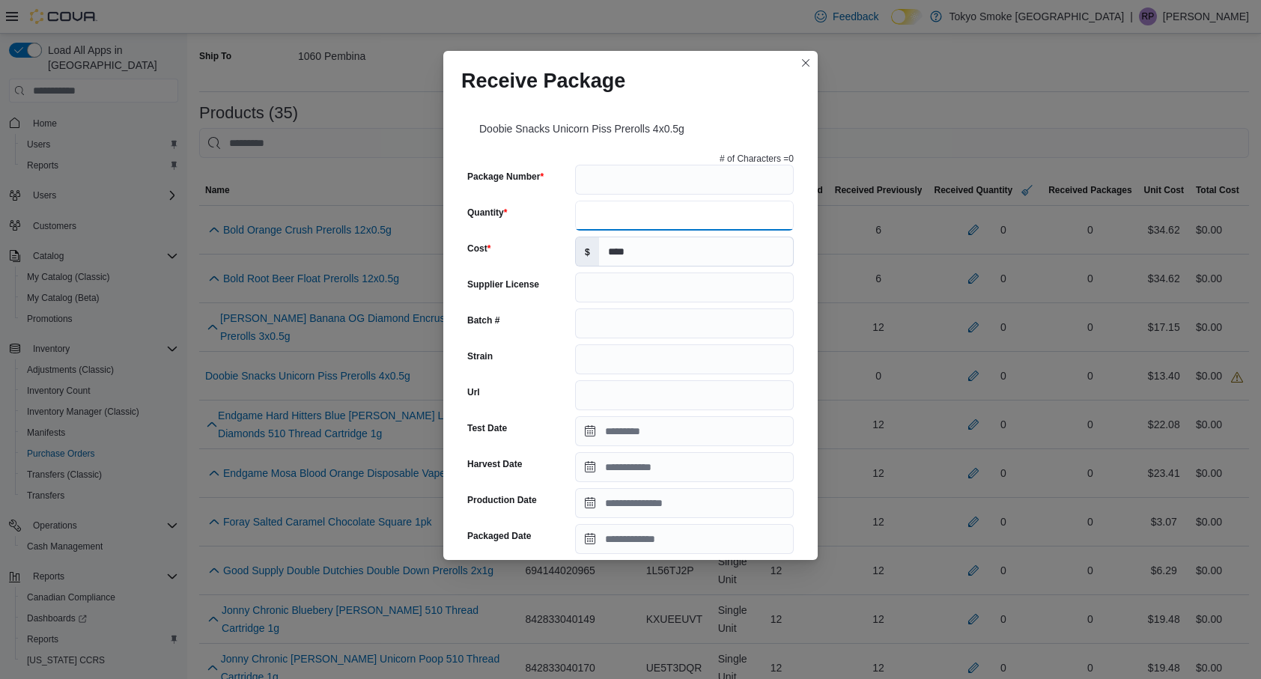
click at [682, 215] on input "Quantity" at bounding box center [684, 216] width 219 height 30
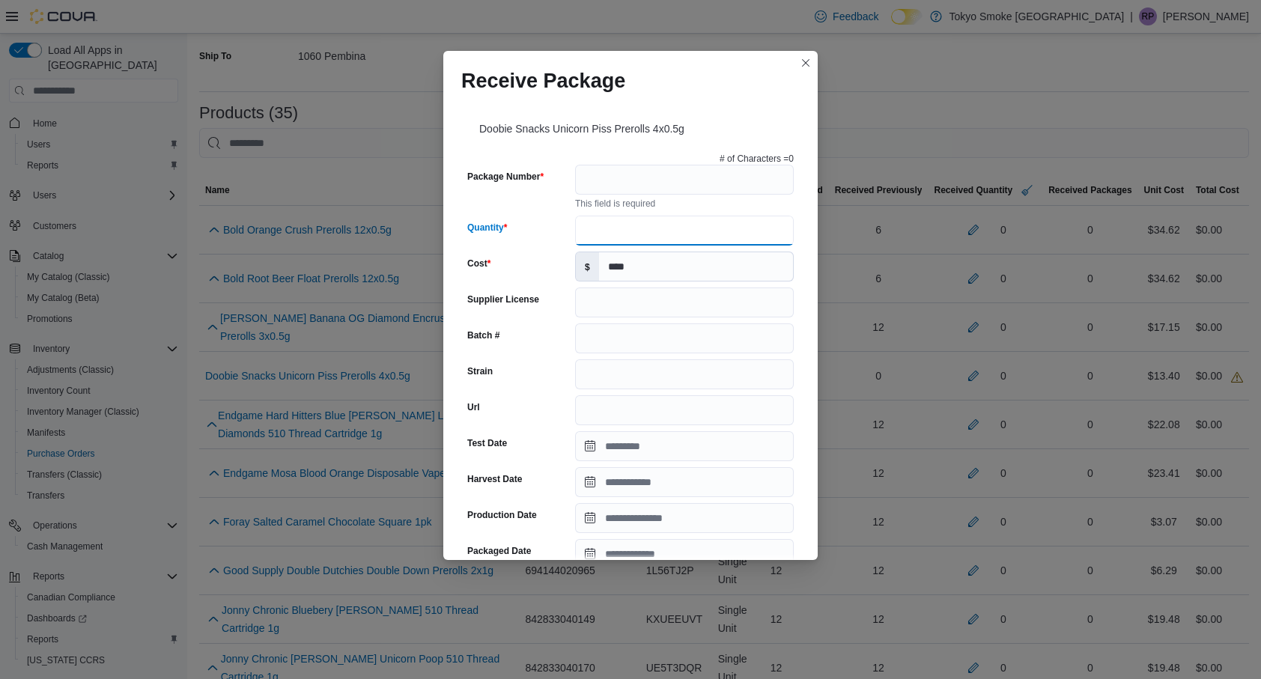
type input "**"
click at [762, 174] on input "Package Number" at bounding box center [684, 180] width 219 height 30
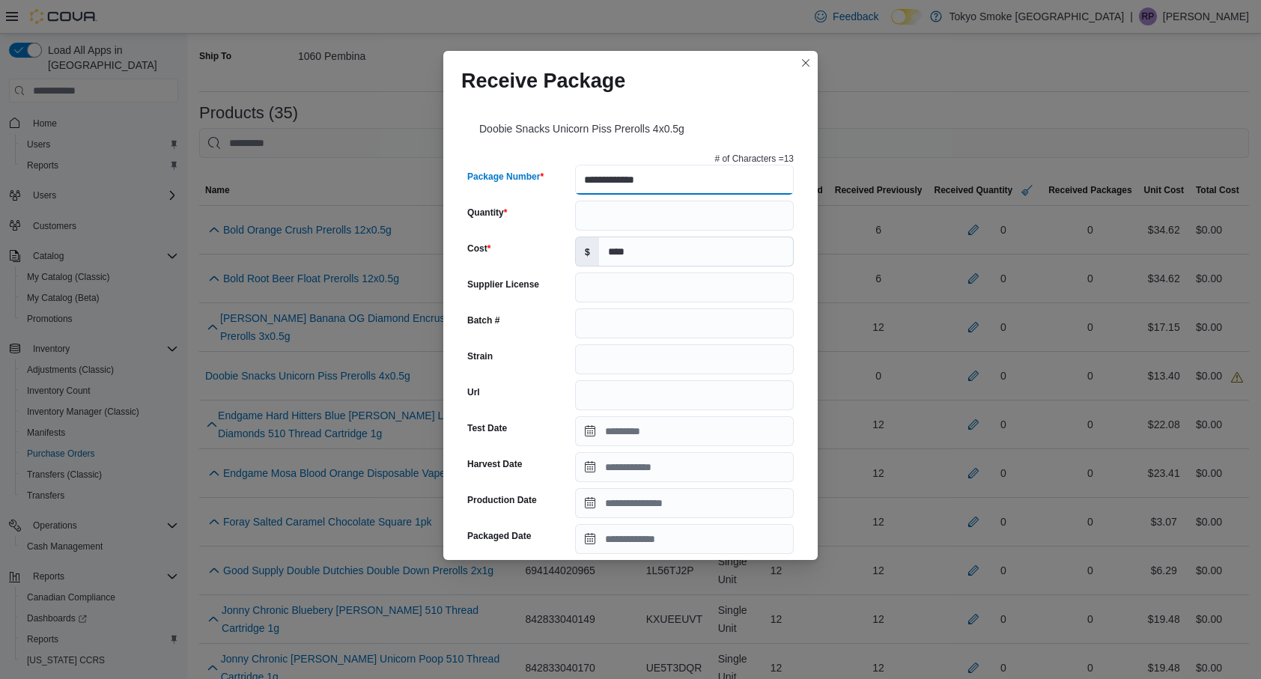
type input "**********"
type input "*****"
type input "****"
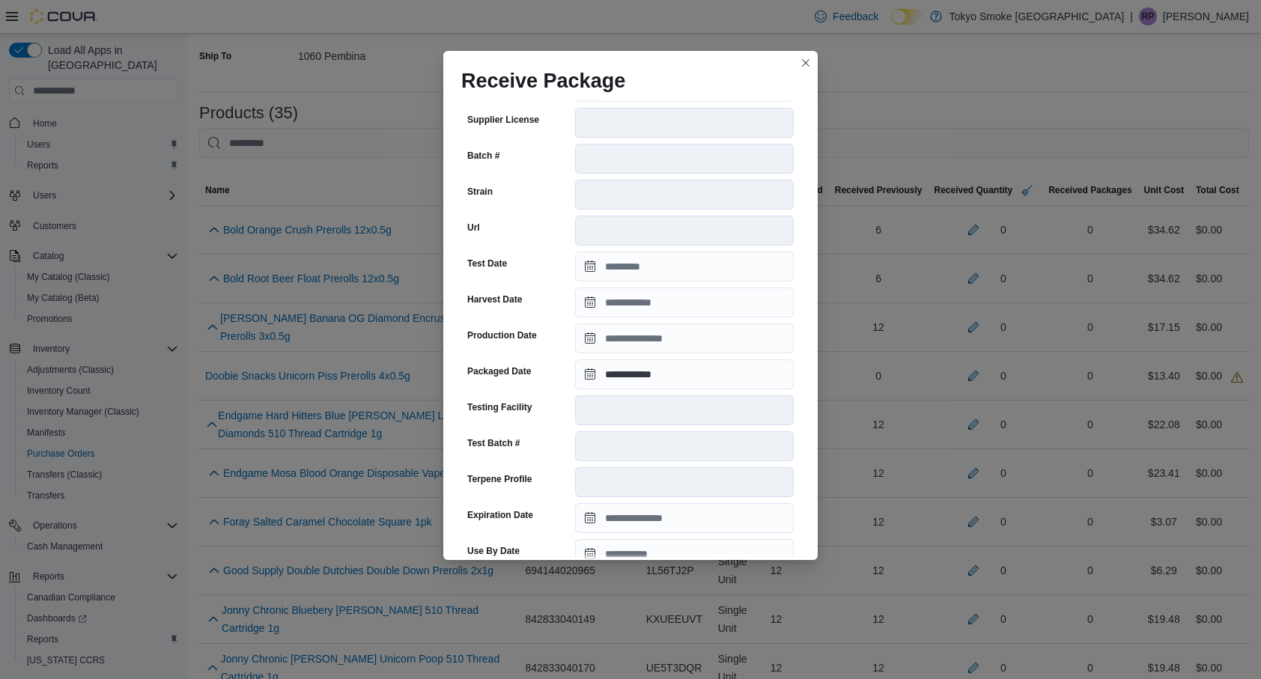
scroll to position [410, 0]
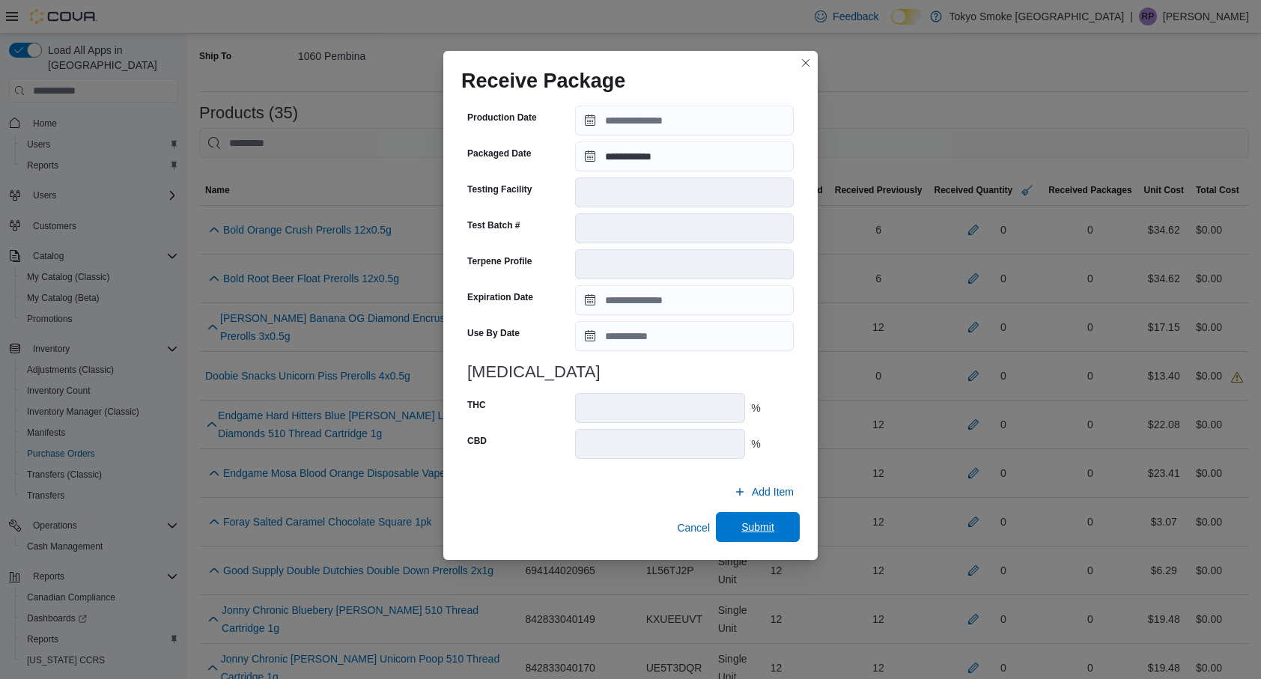
click at [751, 536] on span "Submit" at bounding box center [758, 527] width 66 height 30
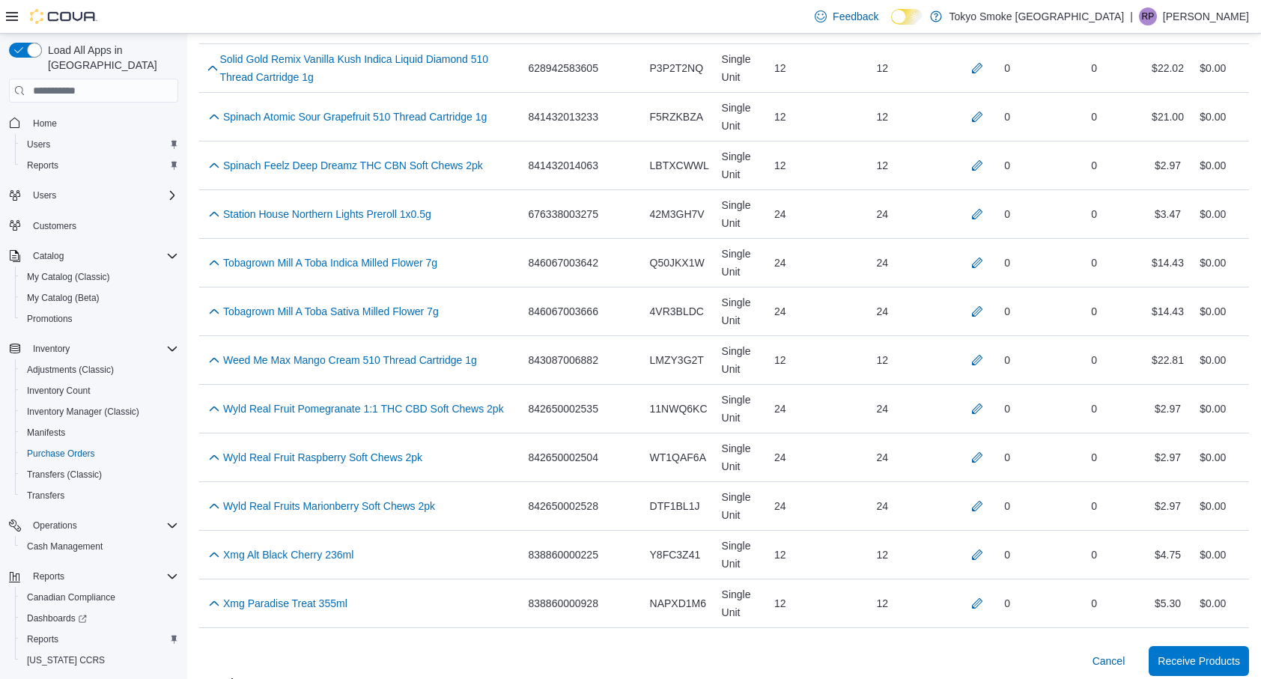
scroll to position [1725, 0]
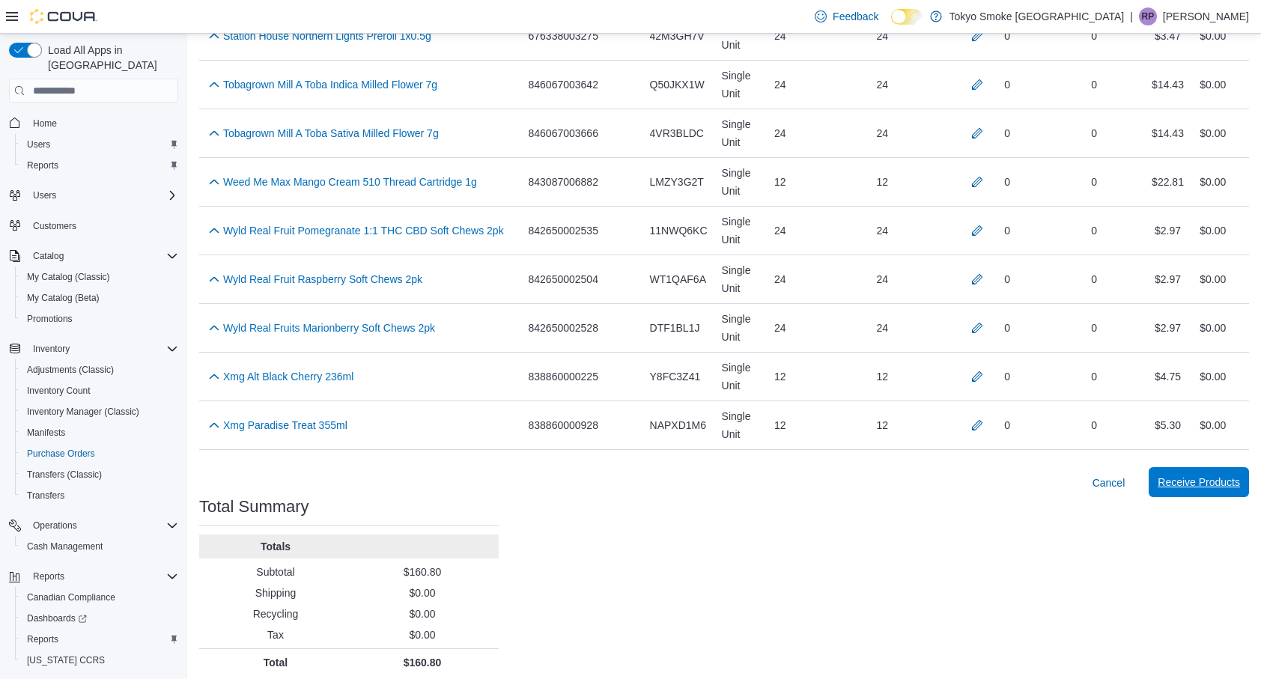
click at [1172, 476] on span "Receive Products" at bounding box center [1199, 482] width 82 height 15
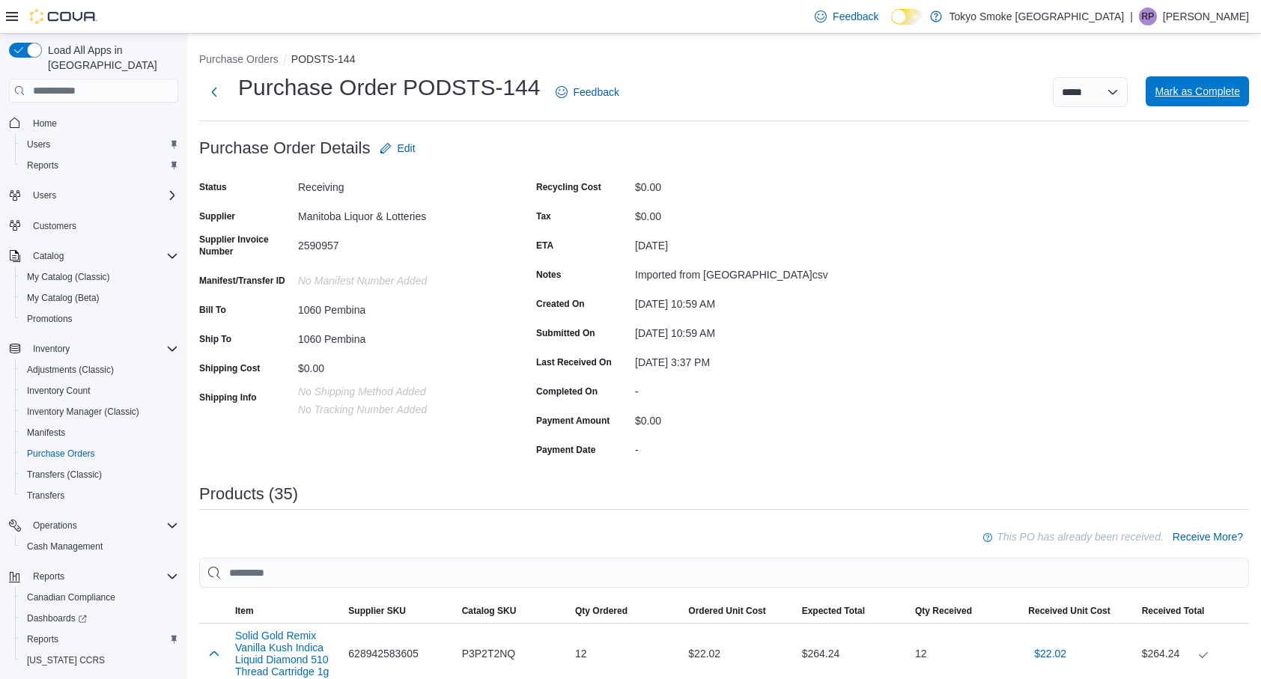
click at [1192, 95] on span "Mark as Complete" at bounding box center [1197, 91] width 85 height 15
